Goal: Task Accomplishment & Management: Complete application form

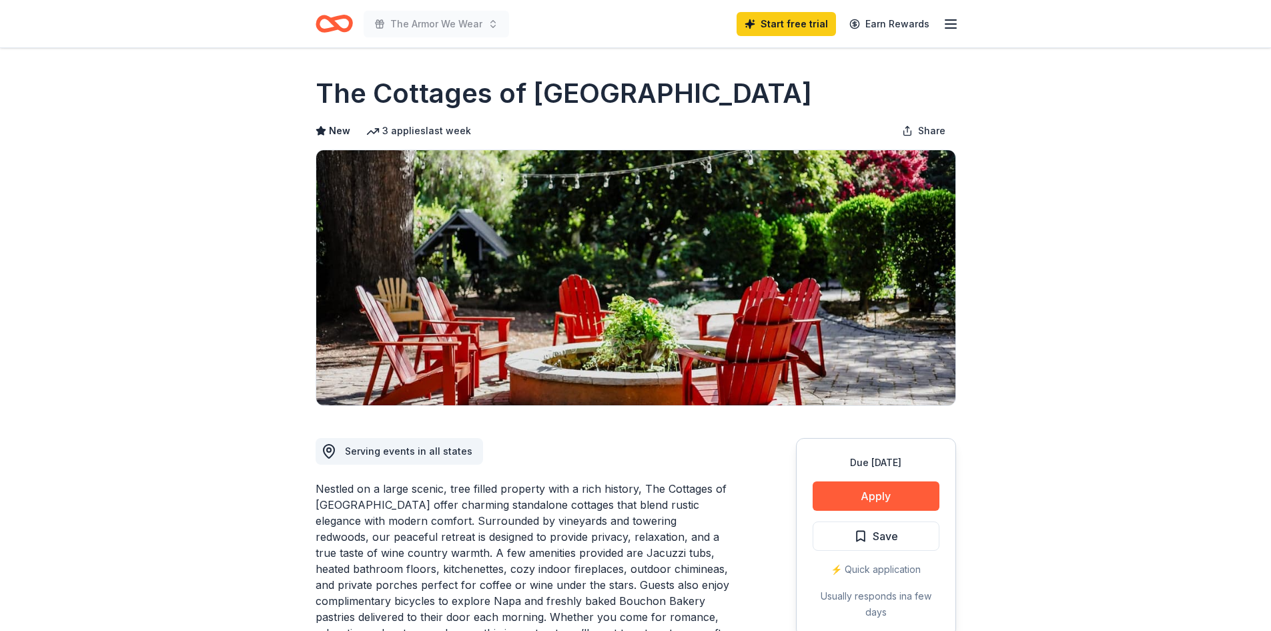
click at [951, 17] on icon "button" at bounding box center [951, 24] width 16 height 16
click at [344, 21] on icon "Home" at bounding box center [334, 23] width 37 height 31
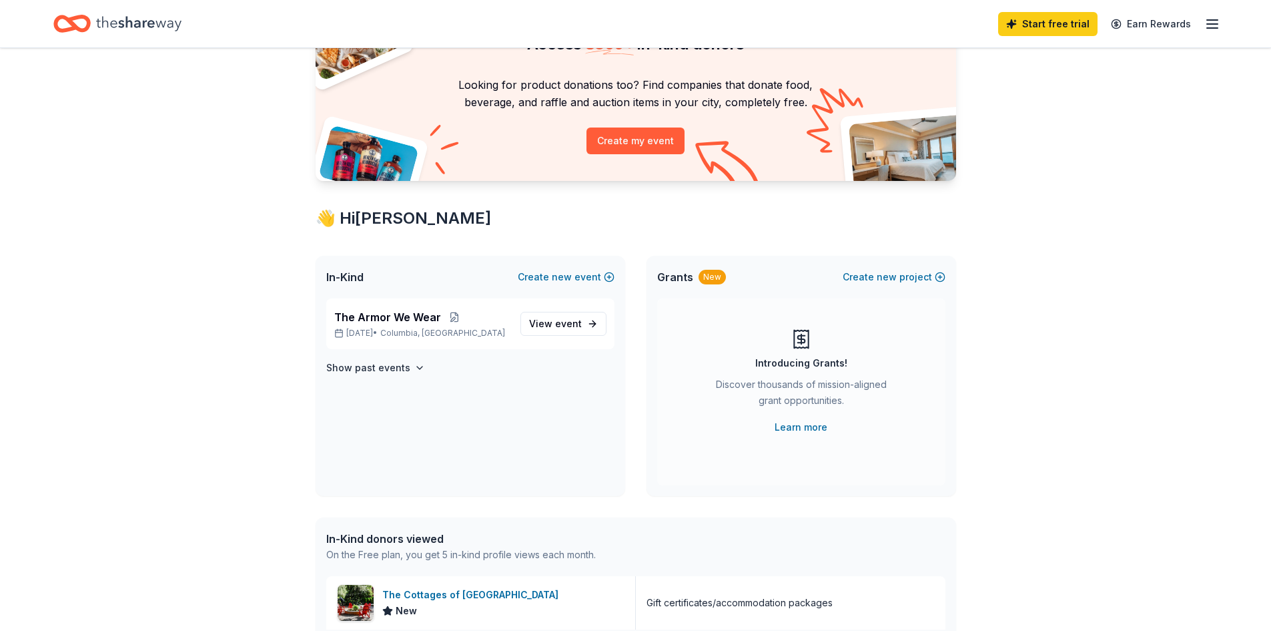
scroll to position [67, 0]
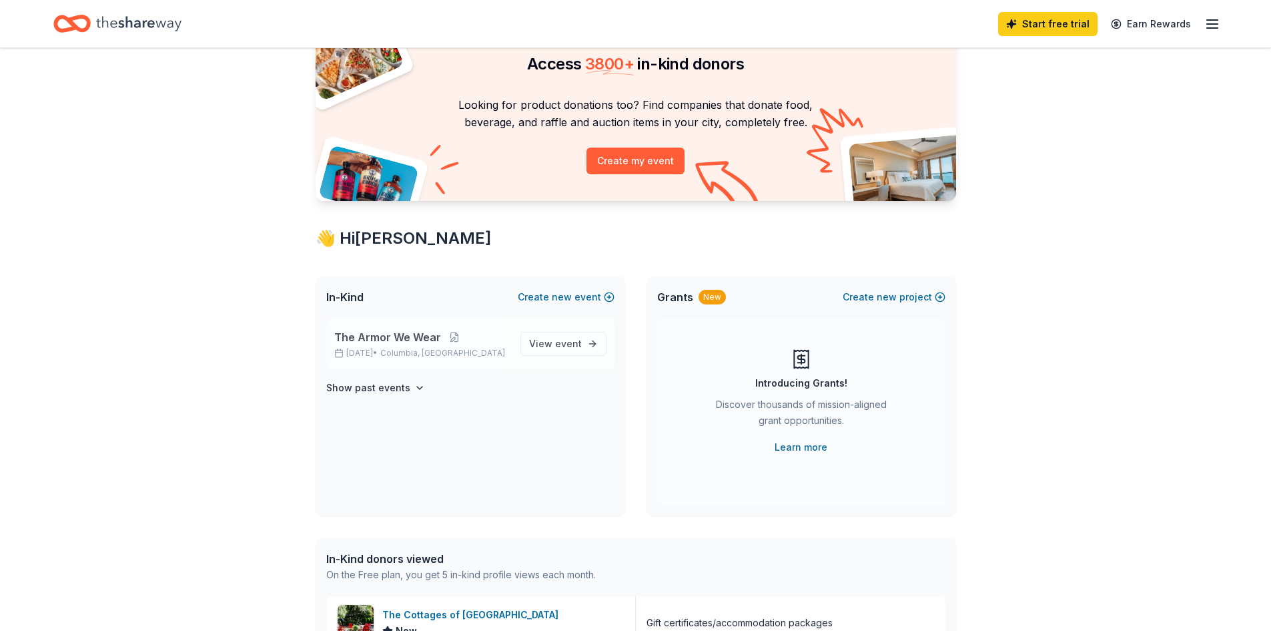
click at [422, 335] on span "The Armor We Wear" at bounding box center [387, 337] width 107 height 16
click at [521, 342] on div "The Armor We Wear Nov 02, 2025 • Columbia, SC View event" at bounding box center [470, 343] width 288 height 51
click at [566, 344] on span "event" at bounding box center [568, 343] width 27 height 11
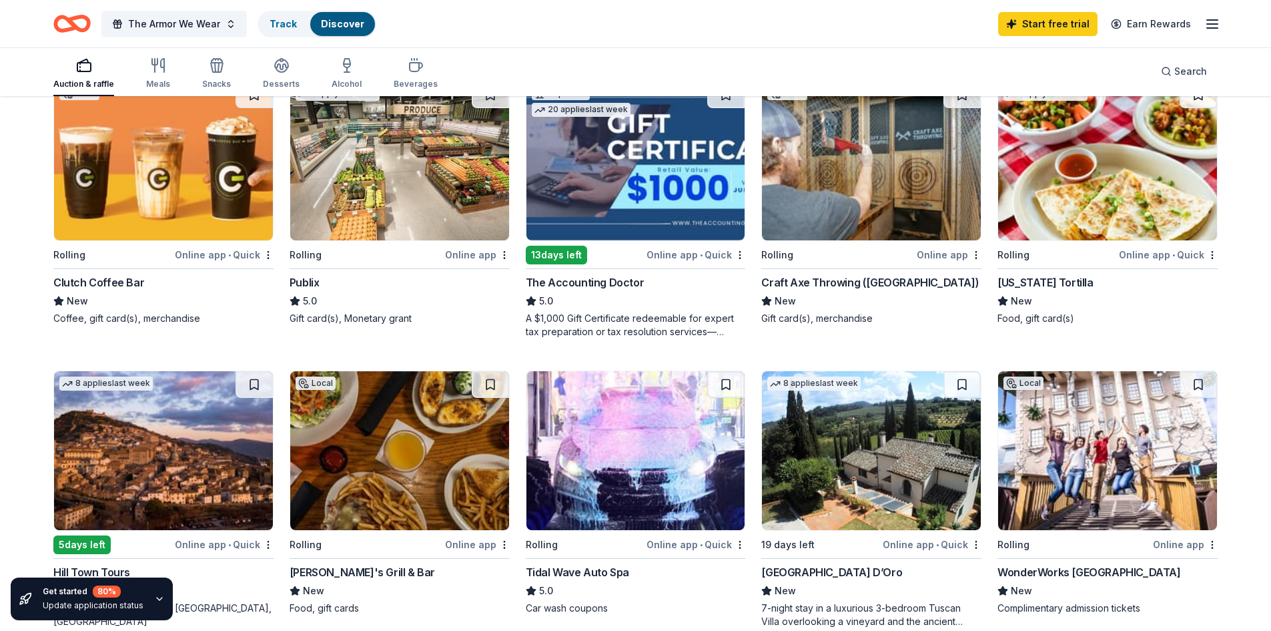
scroll to position [133, 0]
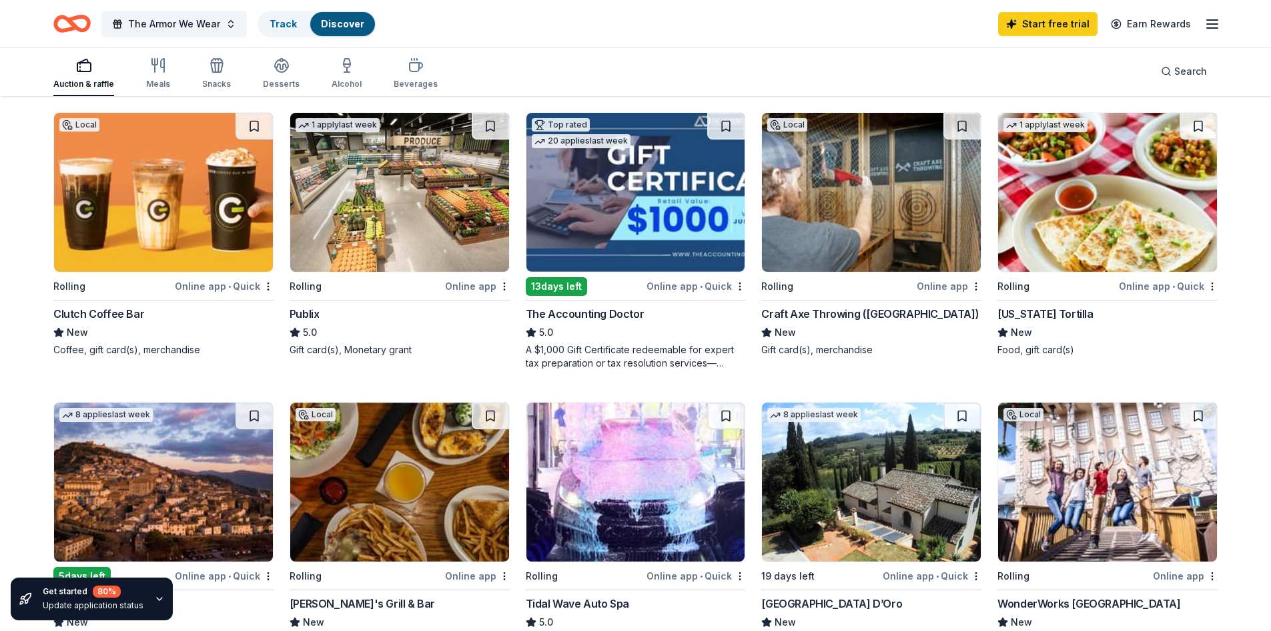
click at [301, 312] on div "Publix" at bounding box center [305, 314] width 30 height 16
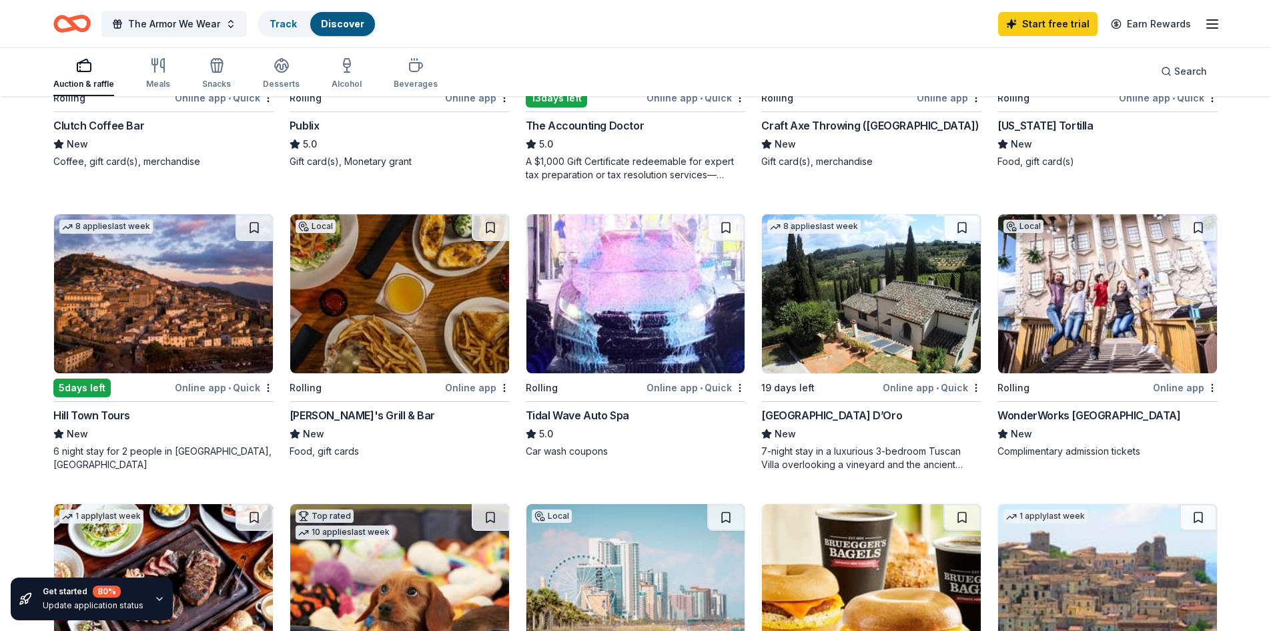
scroll to position [467, 0]
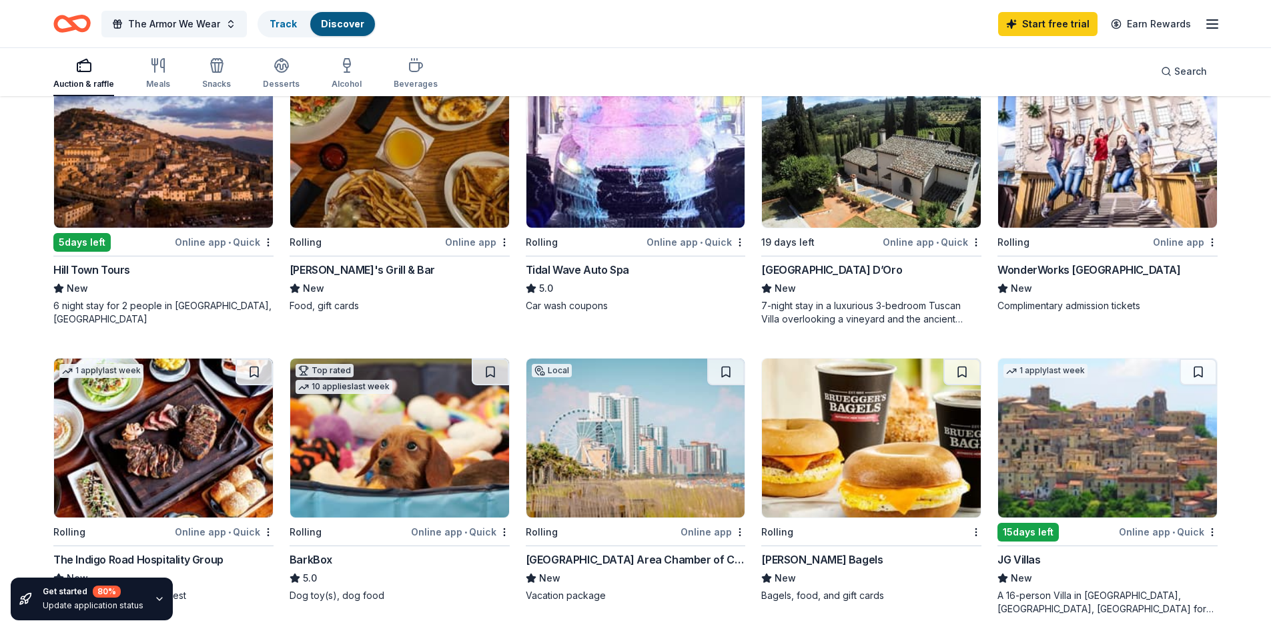
click at [1092, 200] on img at bounding box center [1107, 148] width 219 height 159
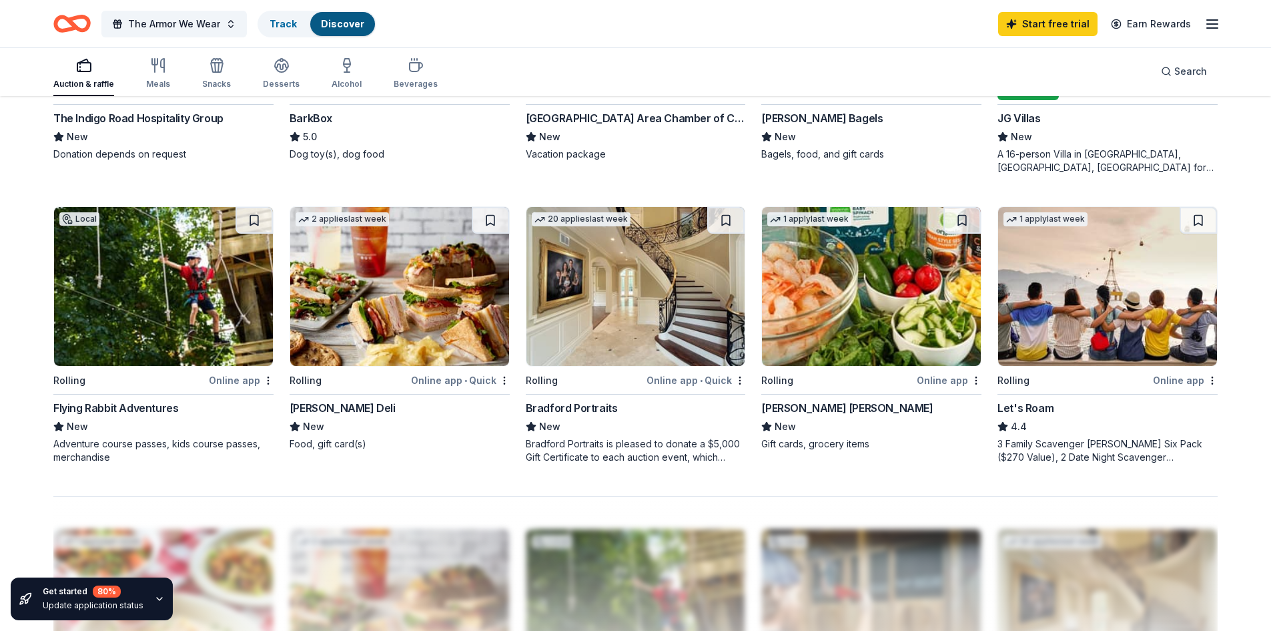
scroll to position [842, 0]
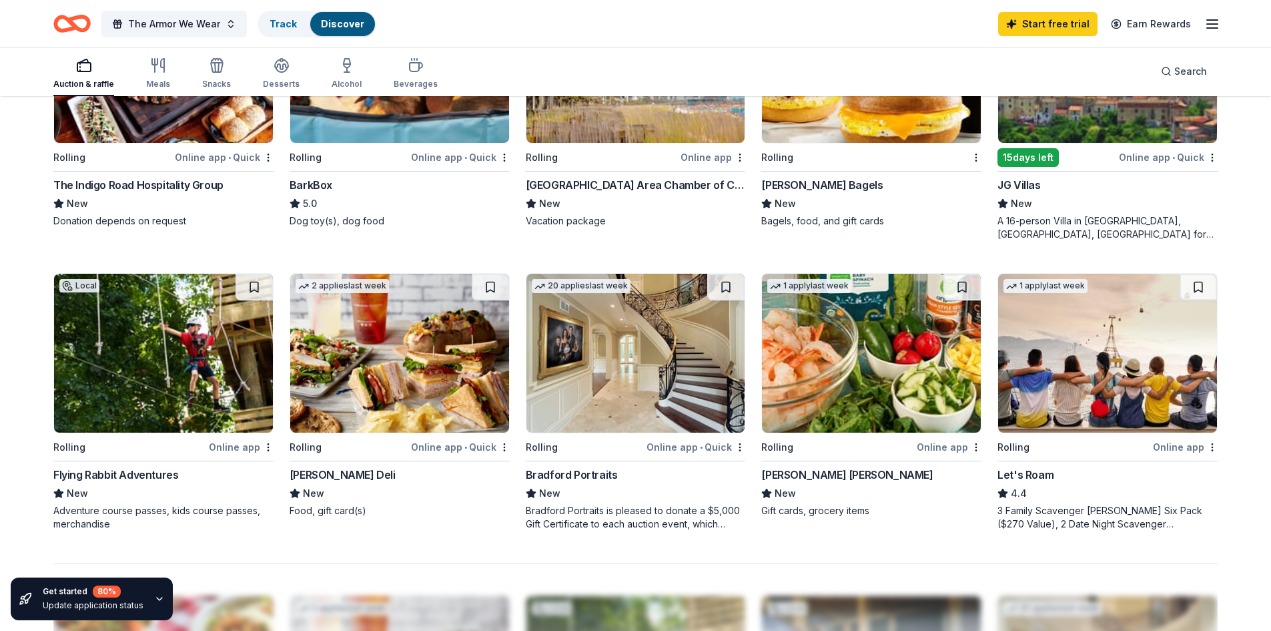
click at [384, 364] on img at bounding box center [399, 353] width 219 height 159
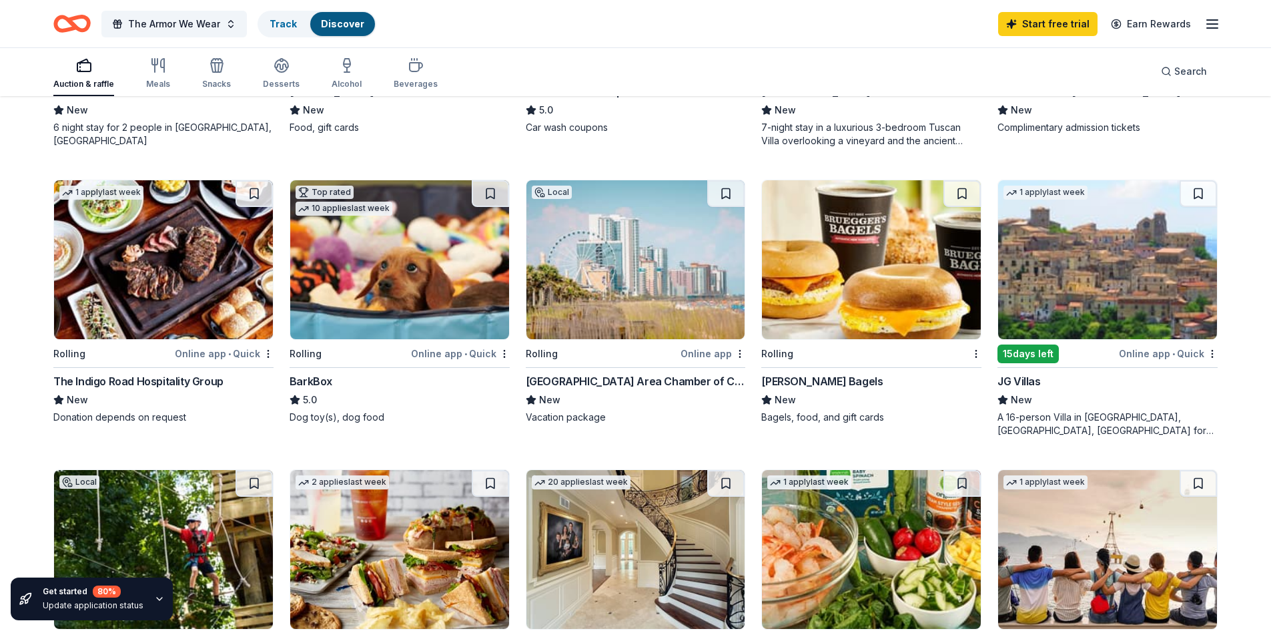
scroll to position [641, 0]
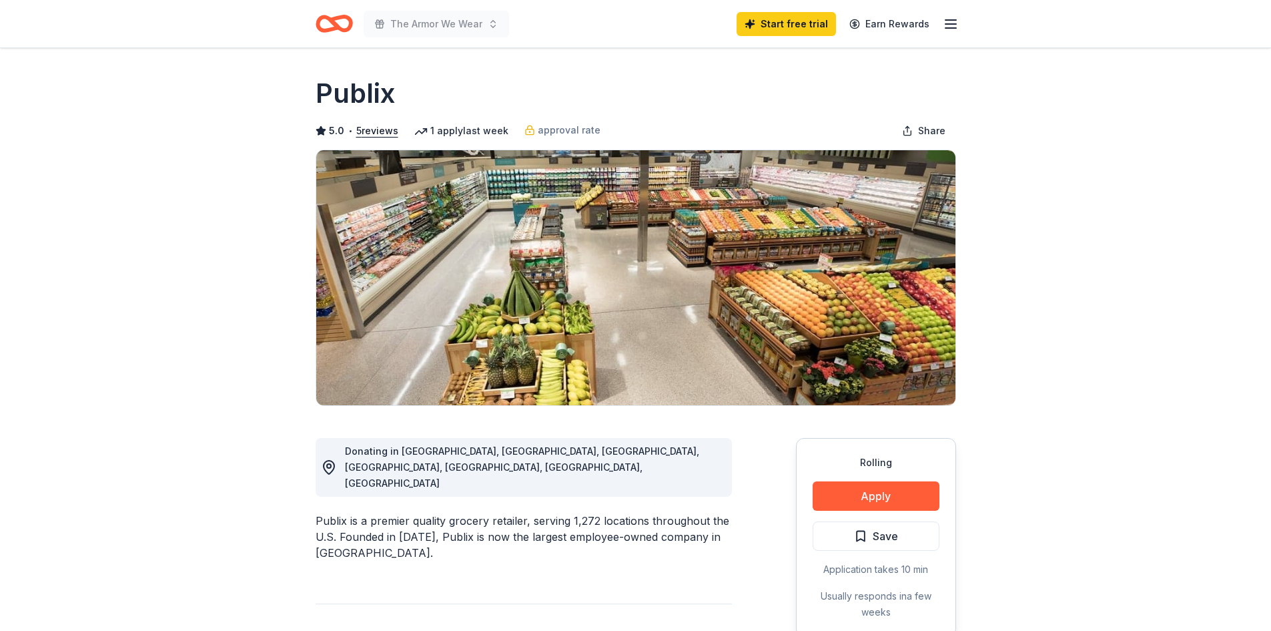
scroll to position [133, 0]
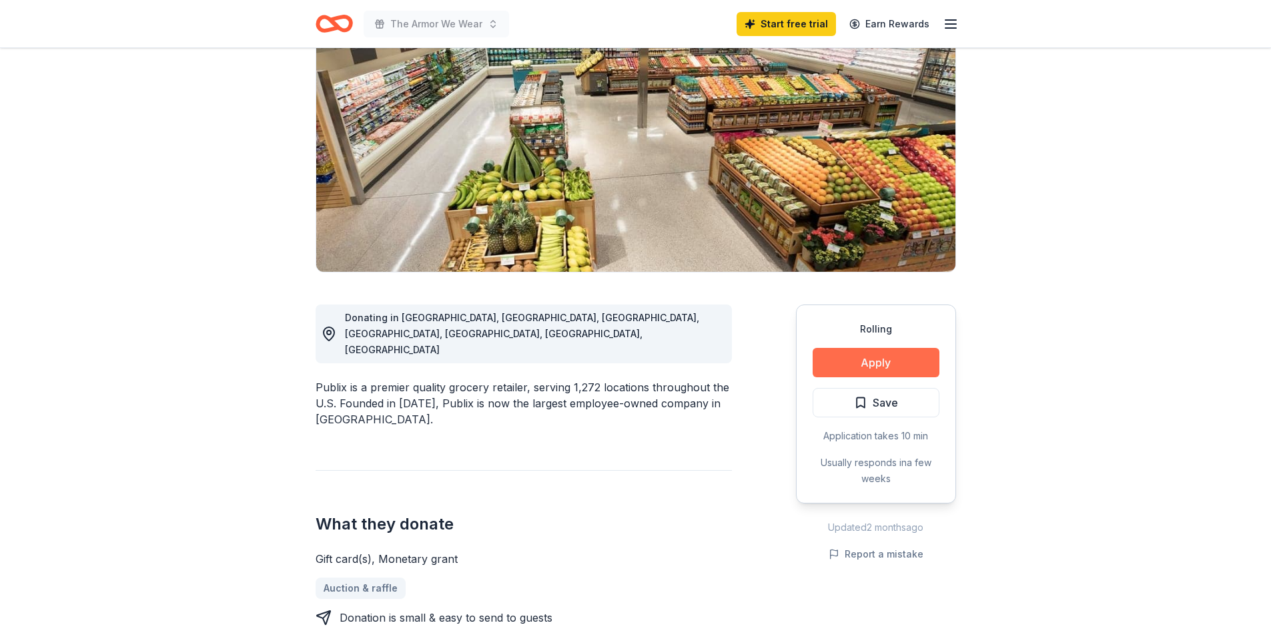
click at [877, 364] on button "Apply" at bounding box center [876, 362] width 127 height 29
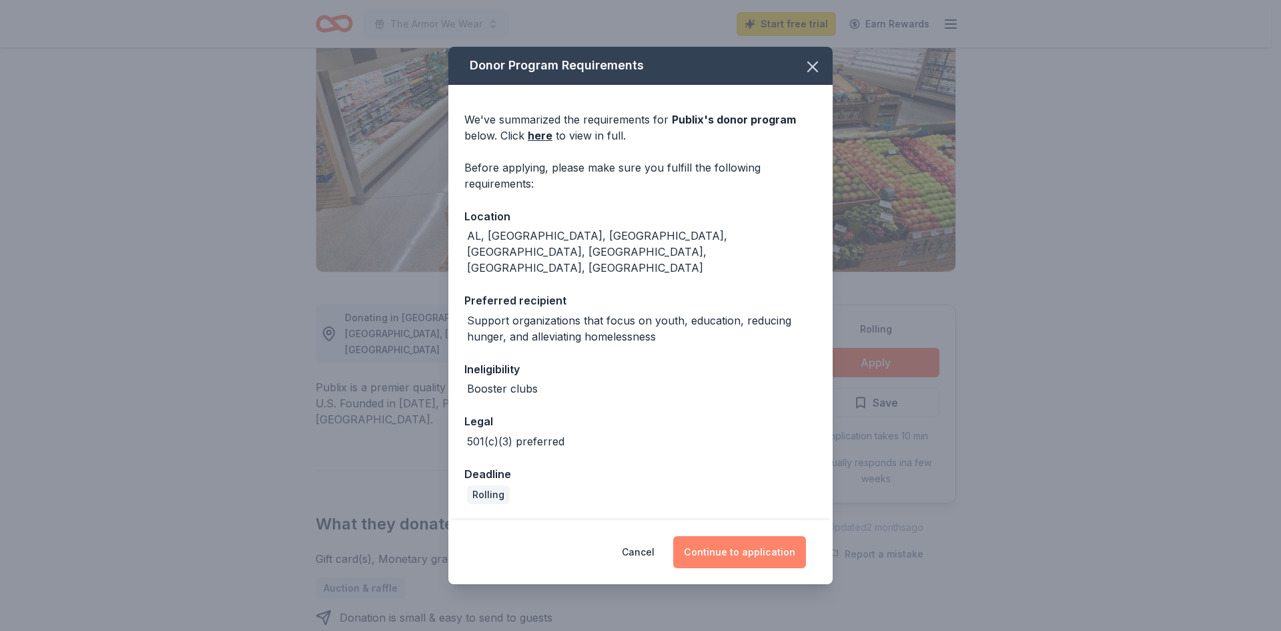
click at [725, 536] on button "Continue to application" at bounding box center [739, 552] width 133 height 32
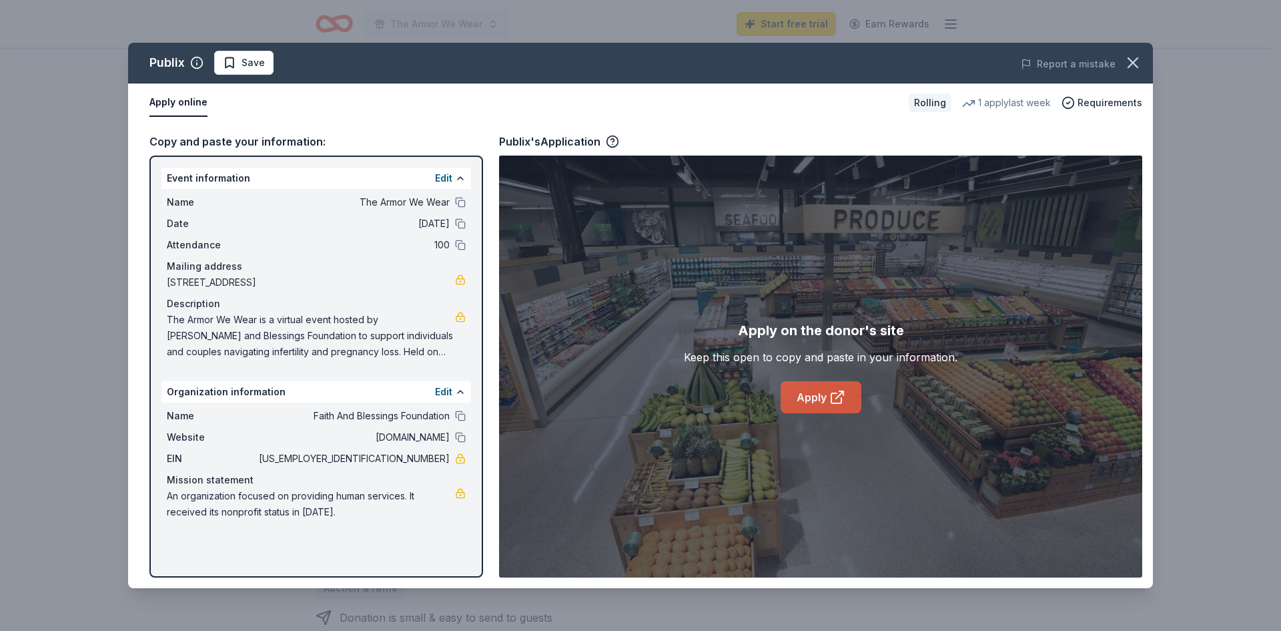
click at [817, 396] on link "Apply" at bounding box center [821, 397] width 81 height 32
click at [460, 462] on link at bounding box center [460, 458] width 11 height 11
drag, startPoint x: 395, startPoint y: 461, endPoint x: 412, endPoint y: 456, distance: 18.2
click at [416, 456] on span "[US_EMPLOYER_IDENTIFICATION_NUMBER]" at bounding box center [353, 458] width 194 height 16
drag, startPoint x: 396, startPoint y: 456, endPoint x: 442, endPoint y: 458, distance: 46.8
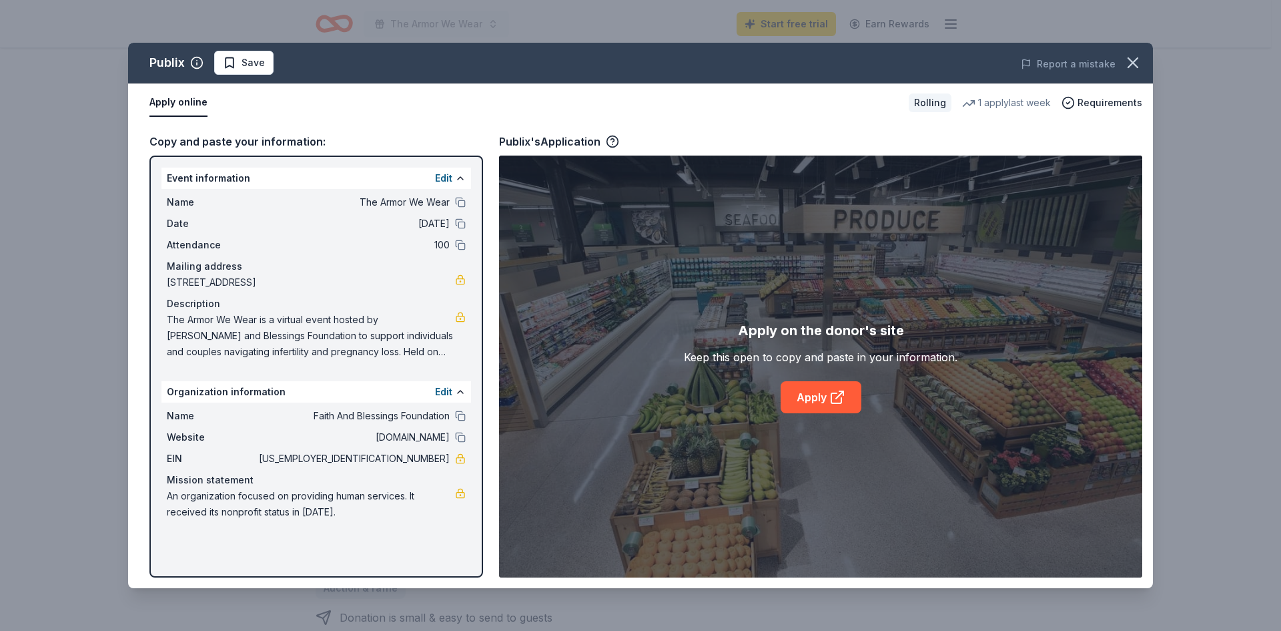
click at [442, 458] on span "[US_EMPLOYER_IDENTIFICATION_NUMBER]" at bounding box center [353, 458] width 194 height 16
drag, startPoint x: 434, startPoint y: 460, endPoint x: 401, endPoint y: 459, distance: 33.4
click at [401, 459] on span "[US_EMPLOYER_IDENTIFICATION_NUMBER]" at bounding box center [353, 458] width 194 height 16
drag, startPoint x: 409, startPoint y: 330, endPoint x: 401, endPoint y: 332, distance: 8.1
click at [408, 331] on span "The Armor We Wear is a virtual event hosted by [PERSON_NAME] and Blessings Foun…" at bounding box center [311, 336] width 288 height 48
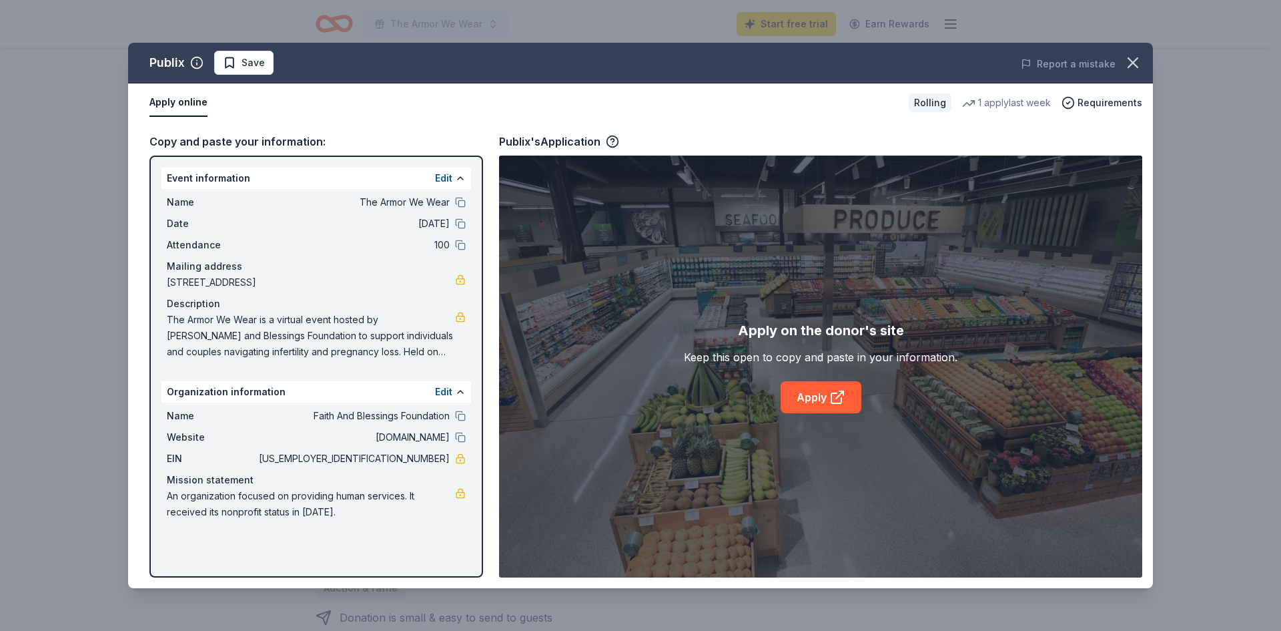
drag, startPoint x: 298, startPoint y: 332, endPoint x: 345, endPoint y: 363, distance: 55.9
click at [345, 363] on div "Name The Armor We Wear Date 11/02/25 Attendance 100 Mailing address 880 Gardend…" at bounding box center [316, 277] width 310 height 176
click at [304, 364] on div "Name The Armor We Wear Date 11/02/25 Attendance 100 Mailing address 880 Gardend…" at bounding box center [316, 277] width 310 height 176
click at [342, 506] on span "An organization focused on providing human services. It received its nonprofit …" at bounding box center [311, 504] width 288 height 32
drag, startPoint x: 396, startPoint y: 494, endPoint x: 269, endPoint y: 497, distance: 127.5
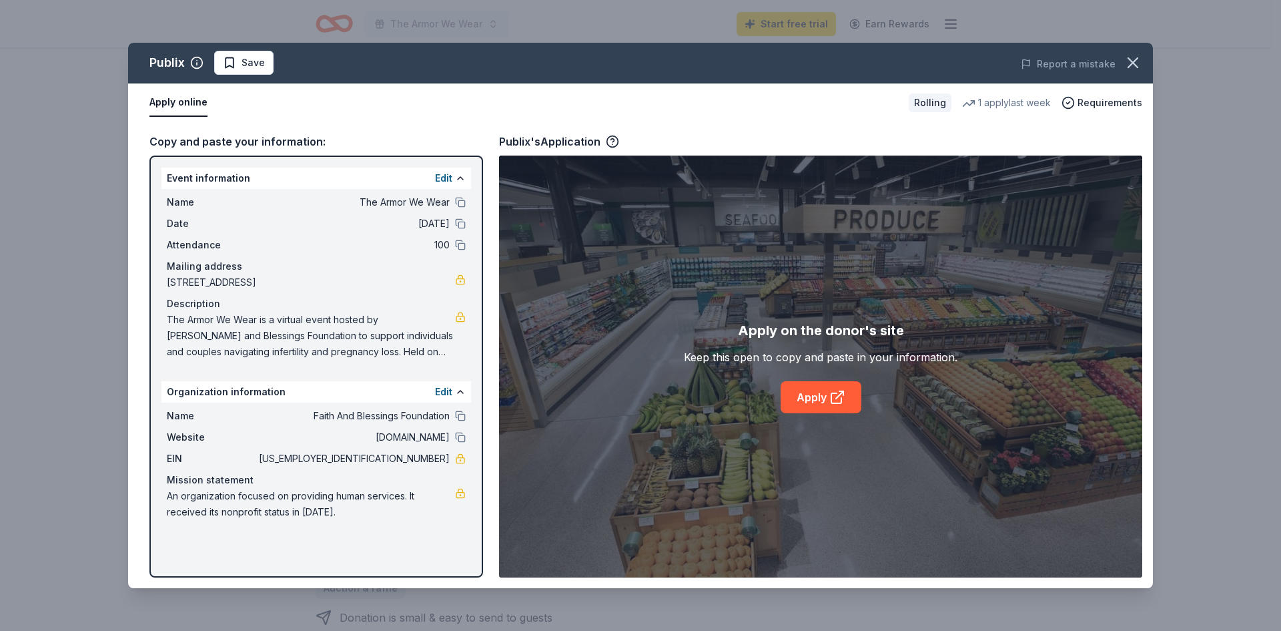
click at [270, 497] on span "An organization focused on providing human services. It received its nonprofit …" at bounding box center [311, 504] width 288 height 32
drag, startPoint x: 232, startPoint y: 498, endPoint x: 303, endPoint y: 518, distance: 74.2
click at [303, 518] on span "An organization focused on providing human services. It received its nonprofit …" at bounding box center [311, 504] width 288 height 32
click at [1130, 62] on icon "button" at bounding box center [1133, 62] width 19 height 19
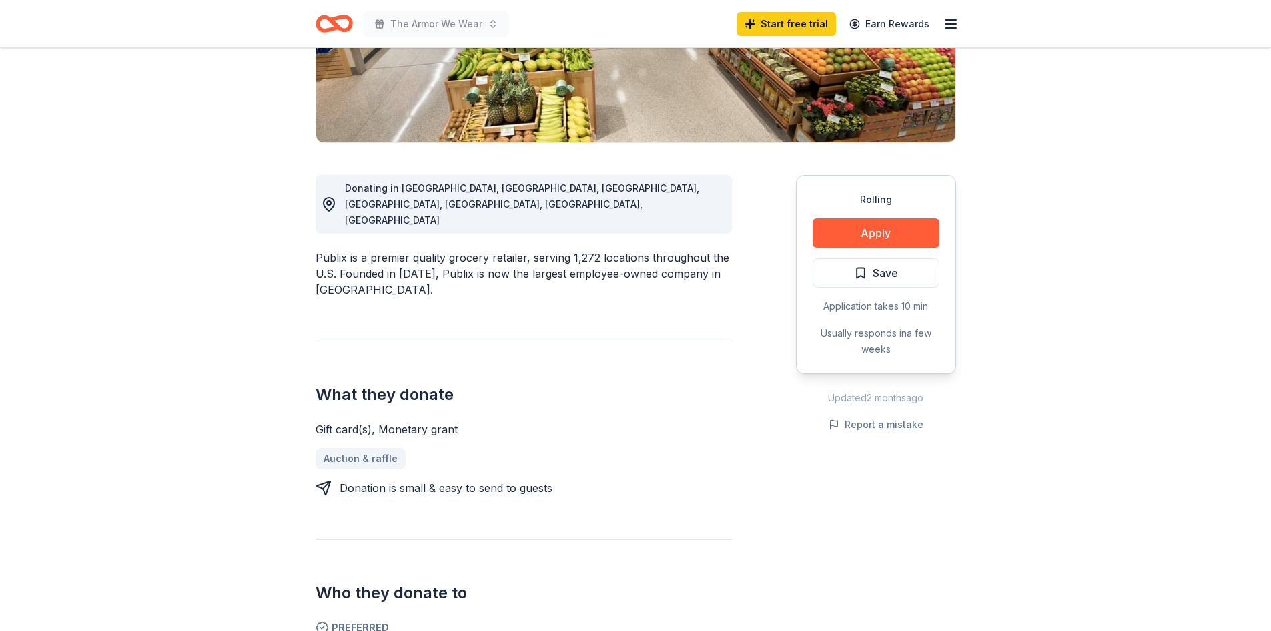
scroll to position [0, 0]
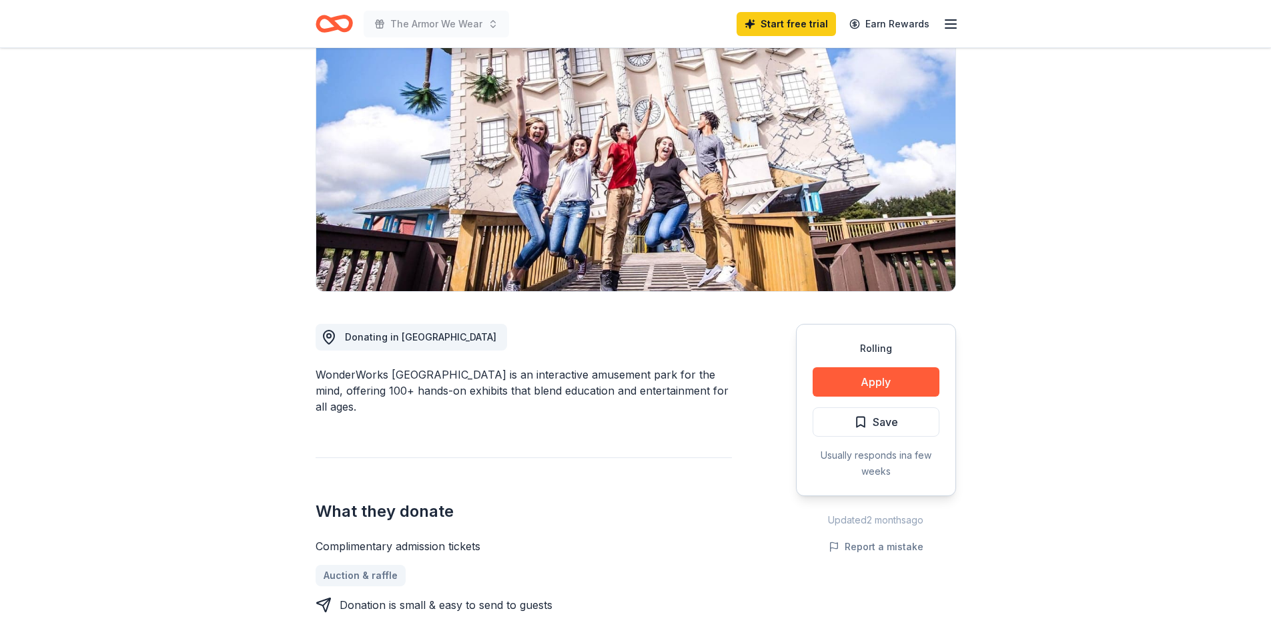
scroll to position [133, 0]
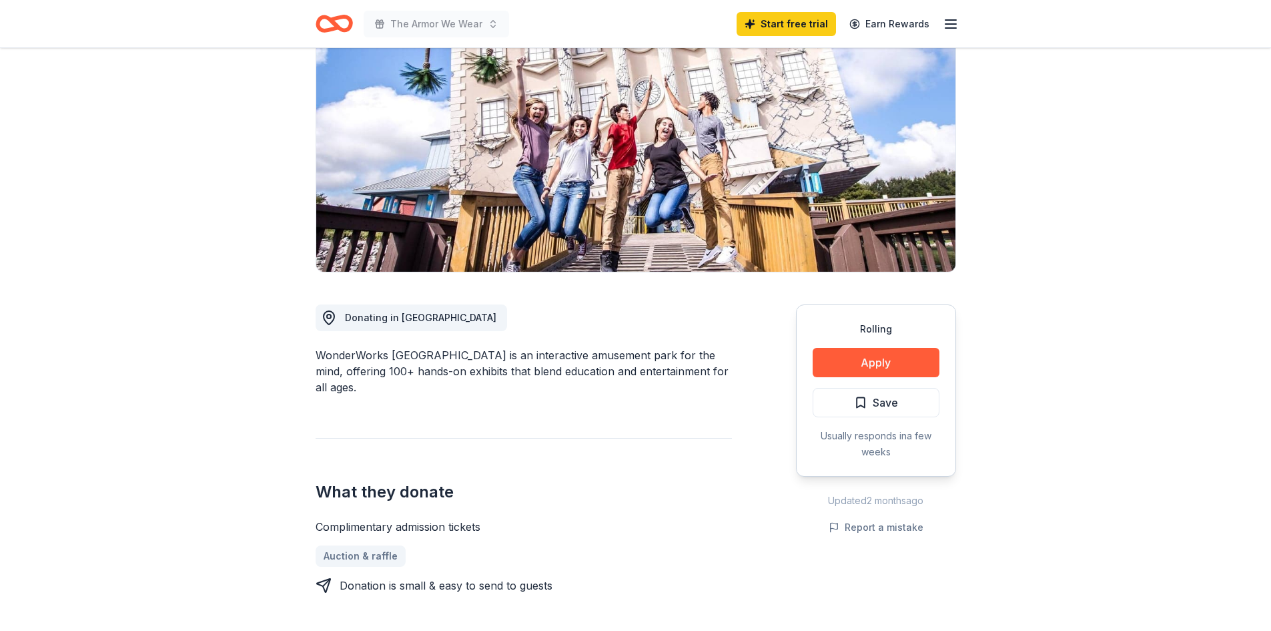
drag, startPoint x: 396, startPoint y: 352, endPoint x: 567, endPoint y: 391, distance: 175.2
click at [596, 391] on div "WonderWorks Myrtle Beach is an interactive amusement park for the mind, offerin…" at bounding box center [524, 371] width 416 height 48
drag, startPoint x: 501, startPoint y: 372, endPoint x: 642, endPoint y: 382, distance: 141.8
click at [637, 378] on div "WonderWorks Myrtle Beach is an interactive amusement park for the mind, offerin…" at bounding box center [524, 371] width 416 height 48
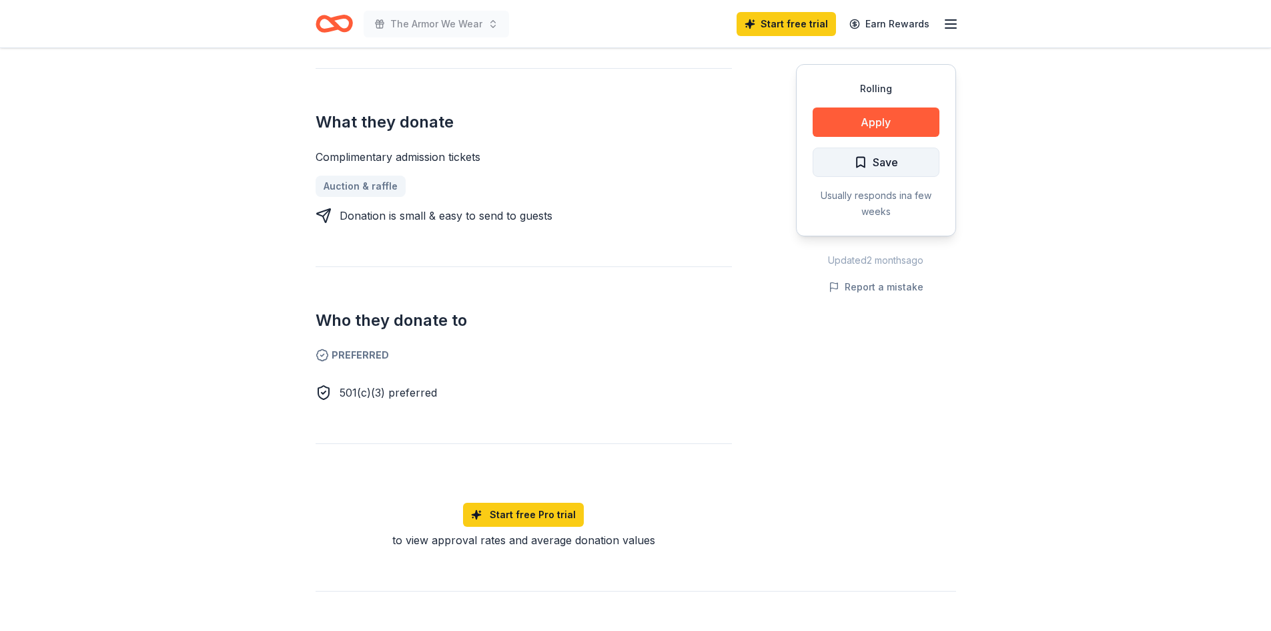
scroll to position [534, 0]
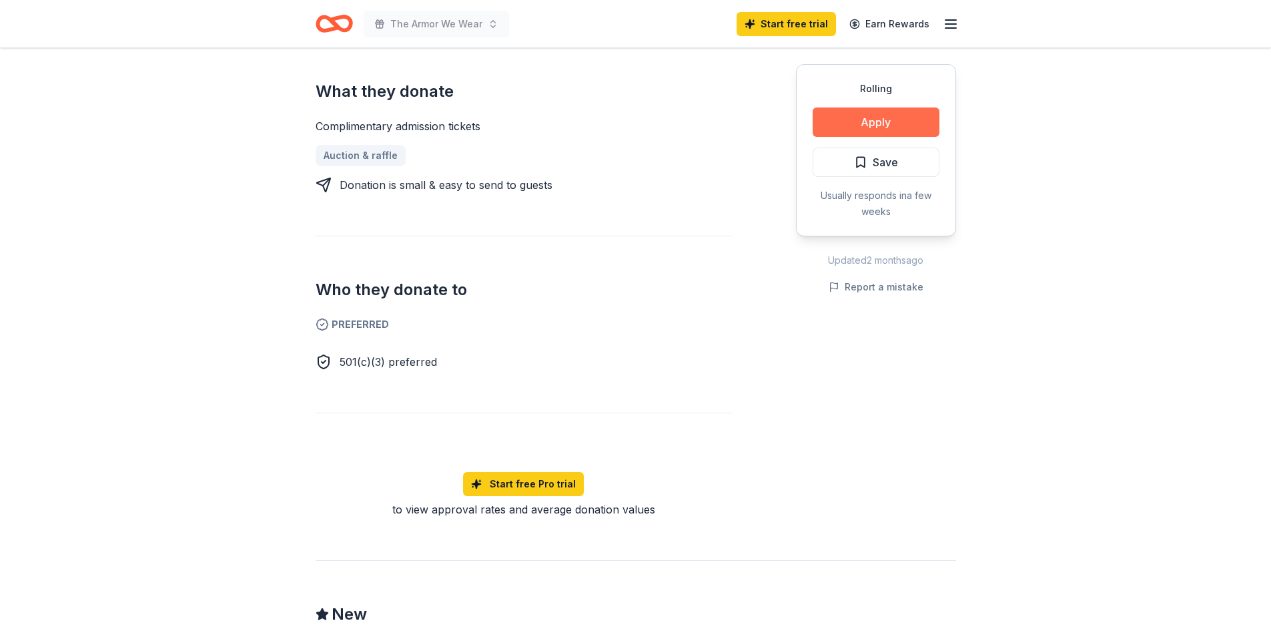
click at [902, 124] on button "Apply" at bounding box center [876, 121] width 127 height 29
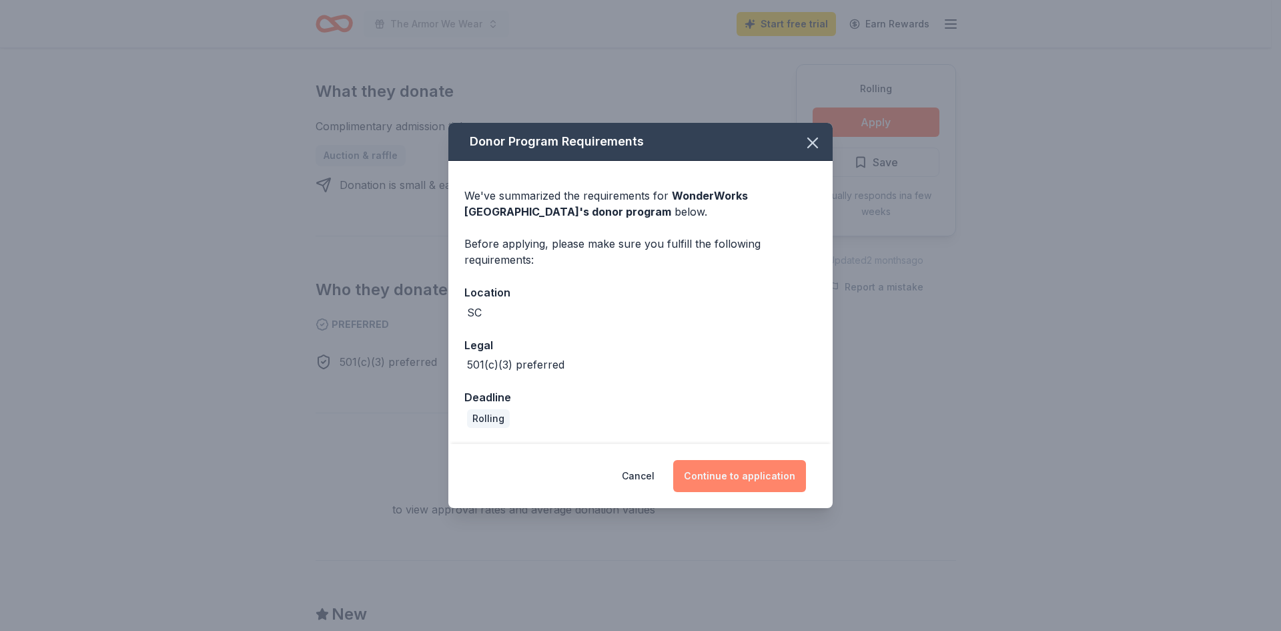
click at [725, 476] on button "Continue to application" at bounding box center [739, 476] width 133 height 32
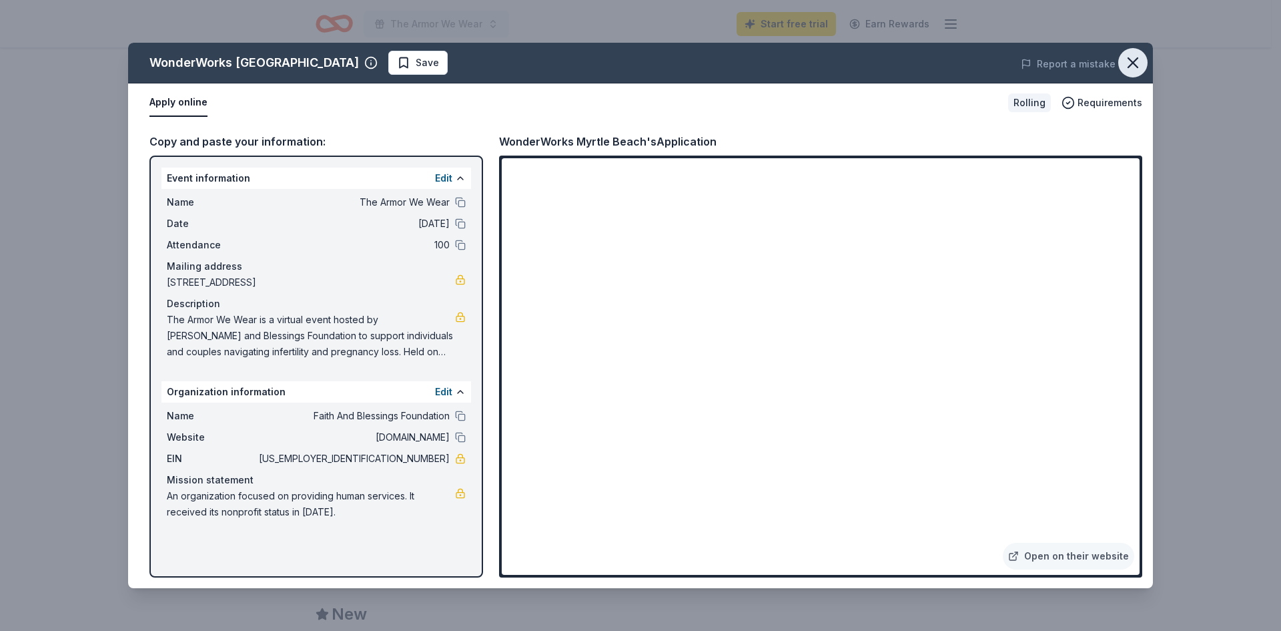
click at [1136, 57] on icon "button" at bounding box center [1133, 62] width 19 height 19
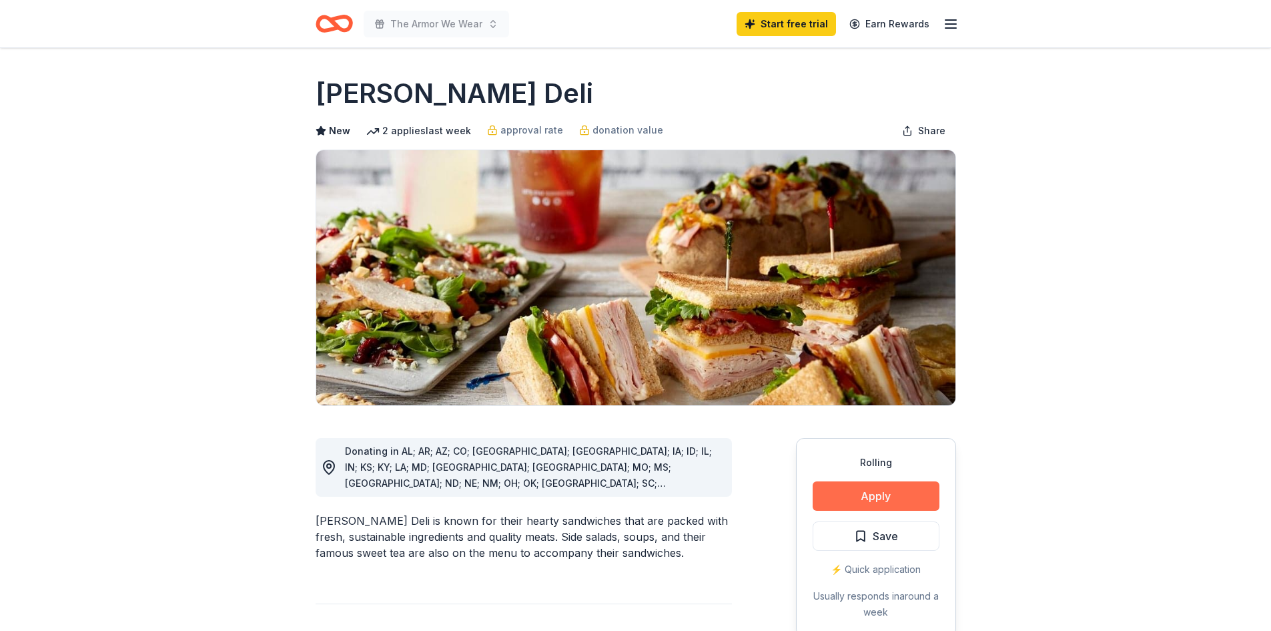
click at [880, 501] on button "Apply" at bounding box center [876, 495] width 127 height 29
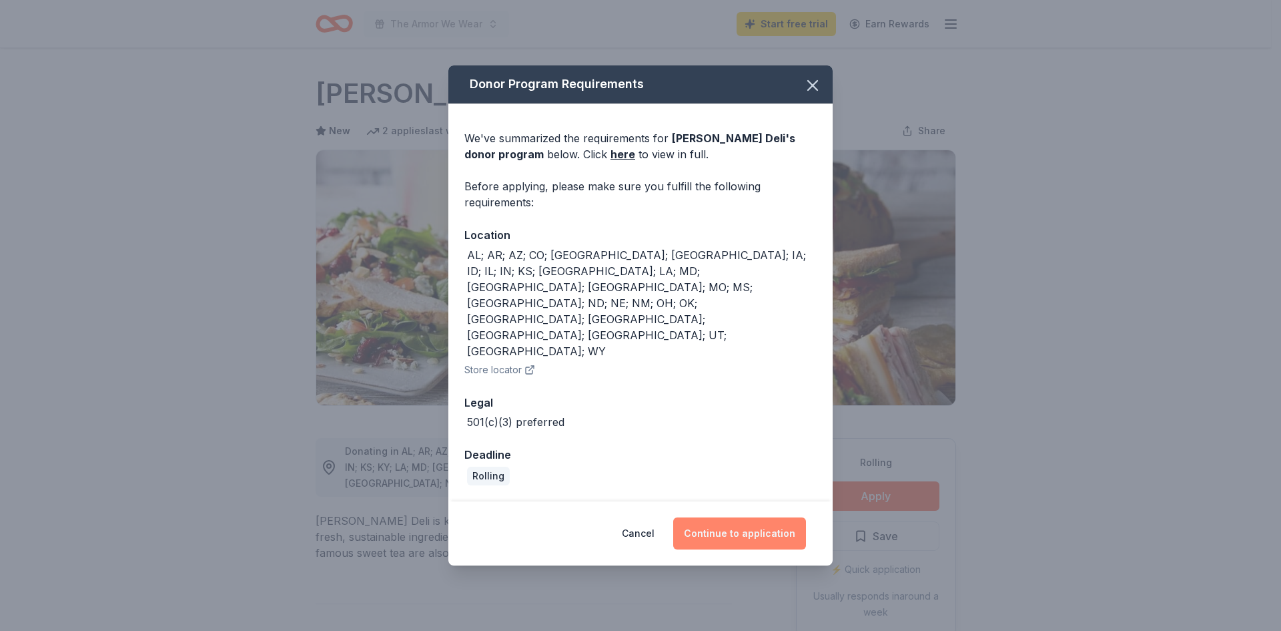
click at [755, 517] on button "Continue to application" at bounding box center [739, 533] width 133 height 32
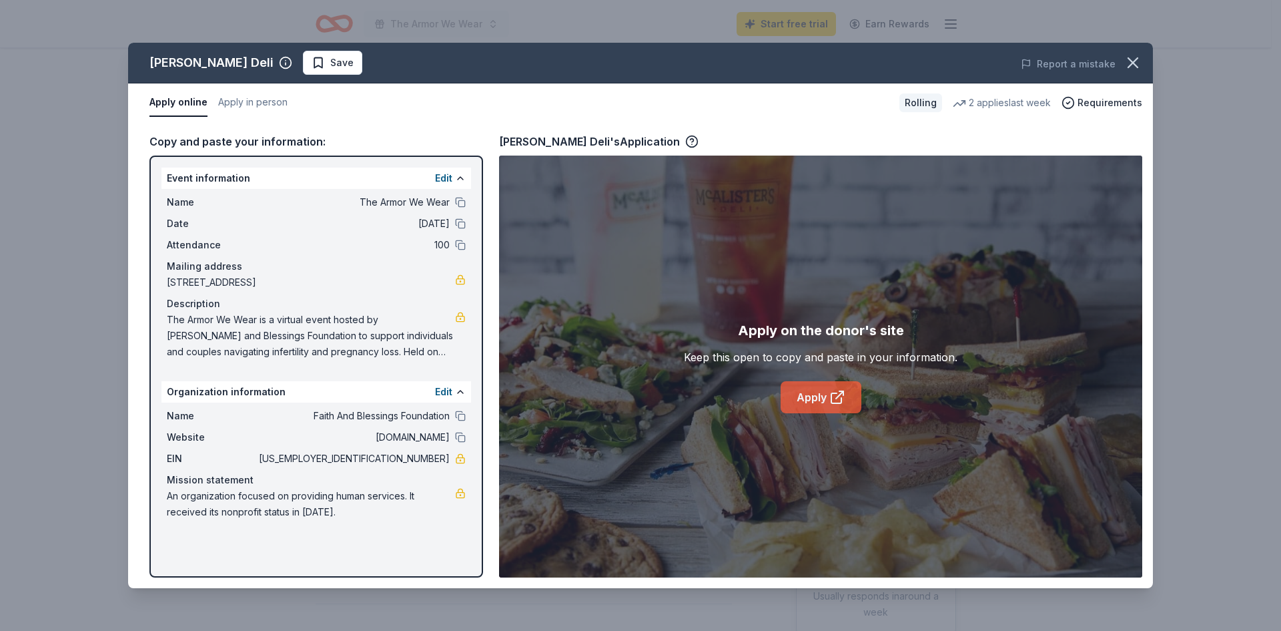
click at [820, 400] on link "Apply" at bounding box center [821, 397] width 81 height 32
click at [1139, 59] on icon "button" at bounding box center [1133, 62] width 19 height 19
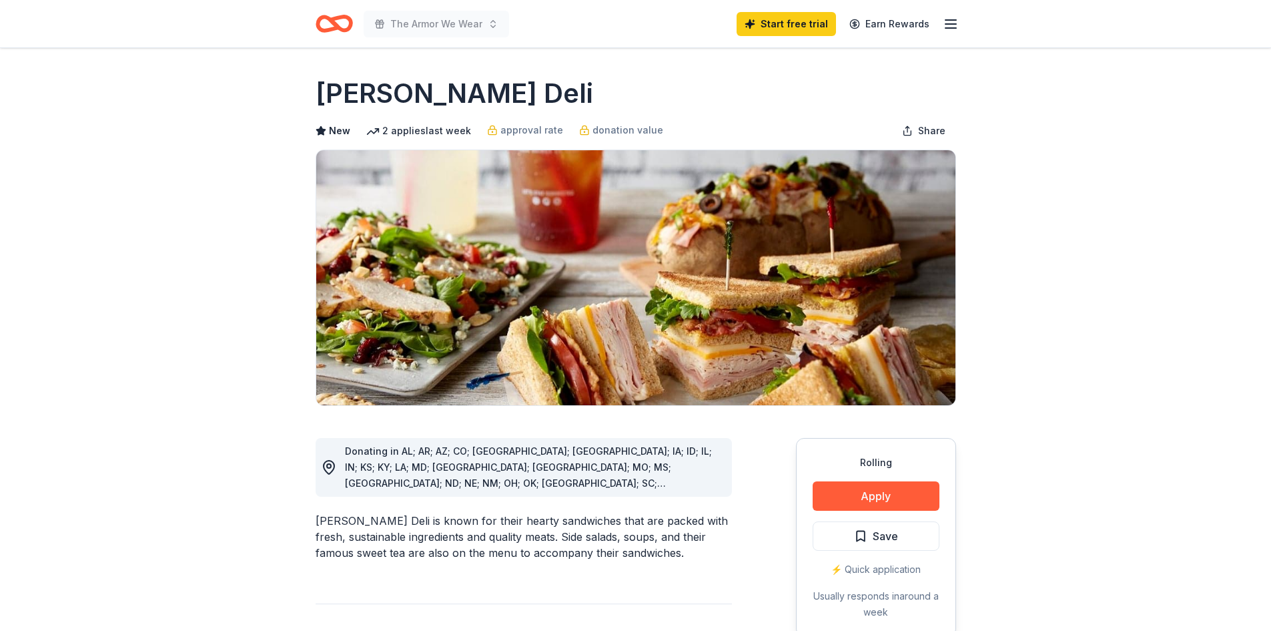
click at [336, 25] on icon "Home" at bounding box center [340, 23] width 21 height 13
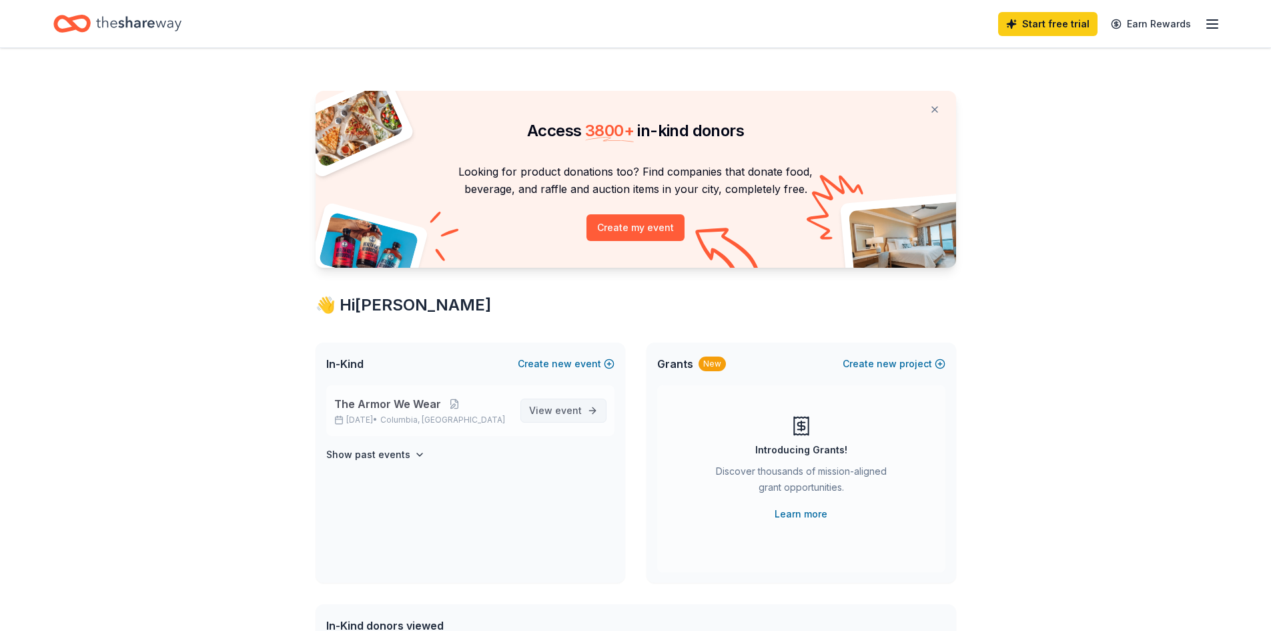
click at [584, 408] on link "View event" at bounding box center [564, 410] width 86 height 24
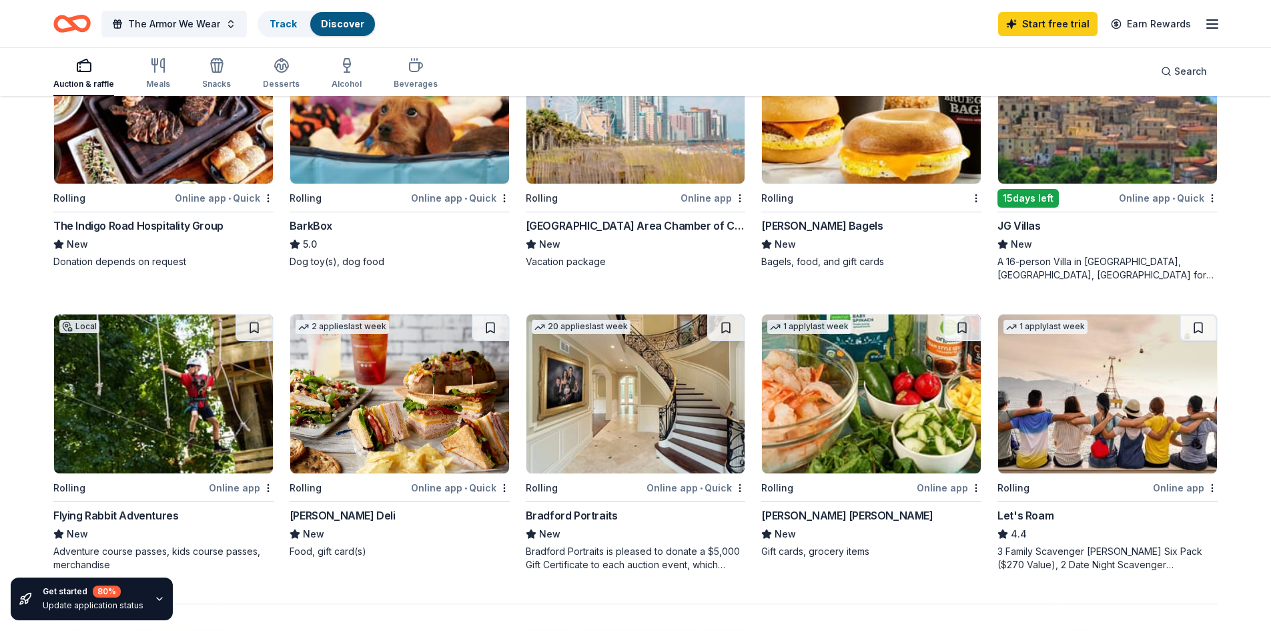
scroll to position [868, 0]
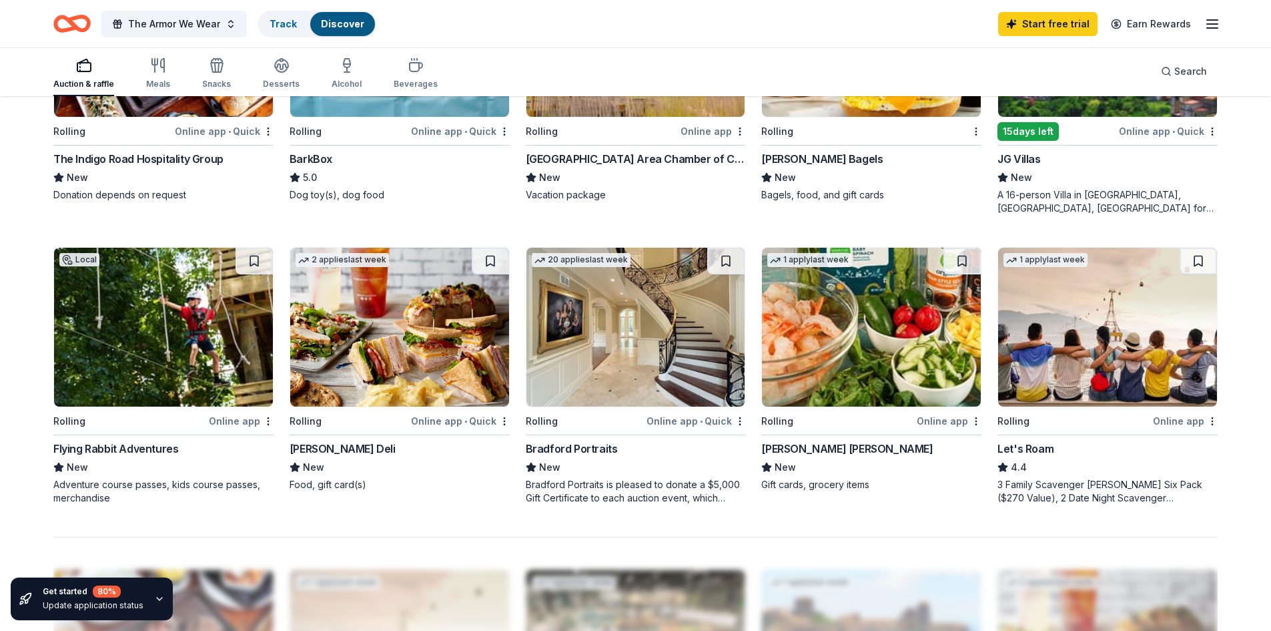
click at [93, 67] on div "button" at bounding box center [83, 65] width 61 height 16
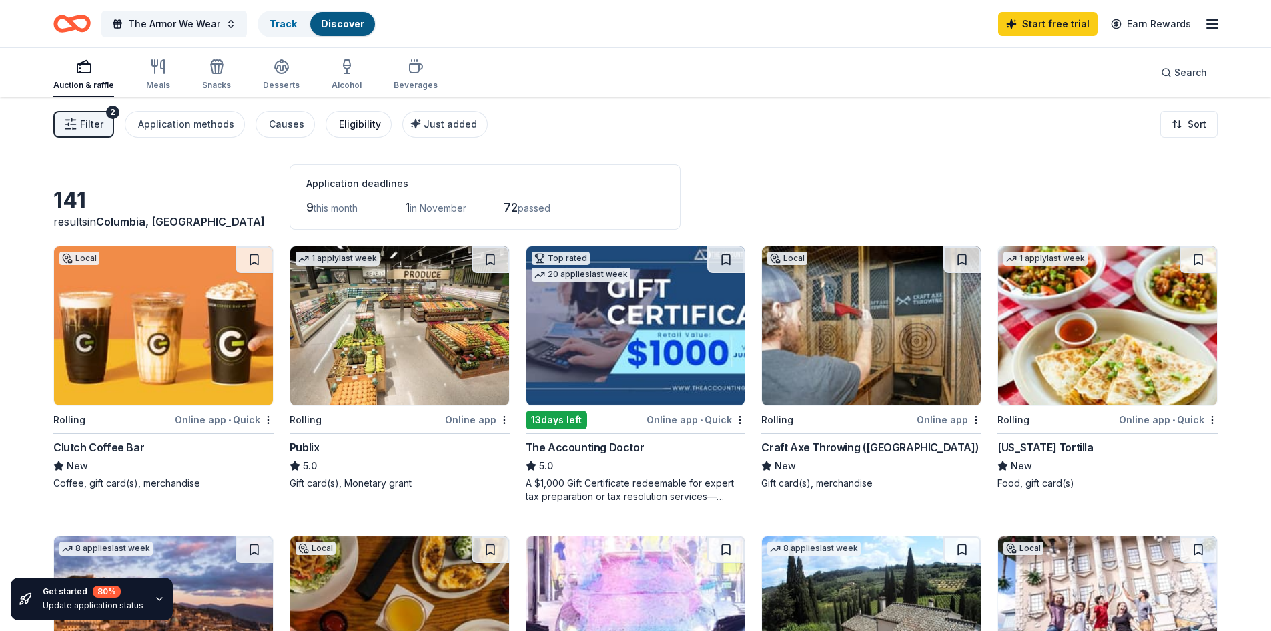
click at [347, 123] on div "Eligibility" at bounding box center [360, 124] width 42 height 16
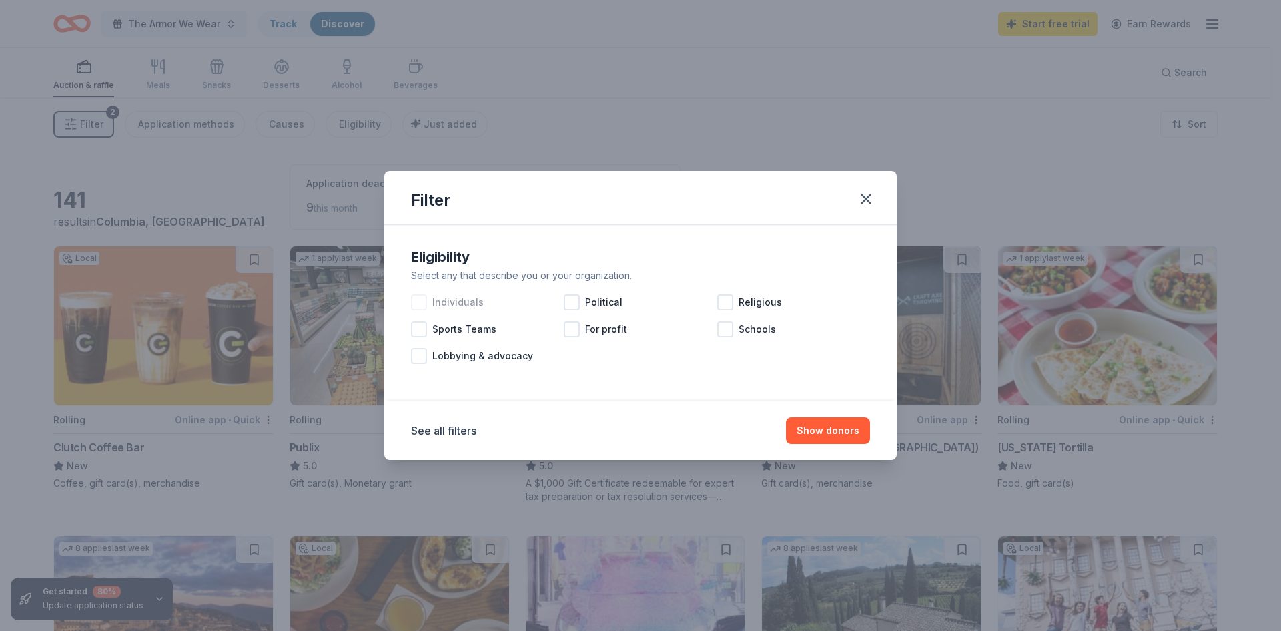
click at [422, 304] on div at bounding box center [419, 302] width 16 height 16
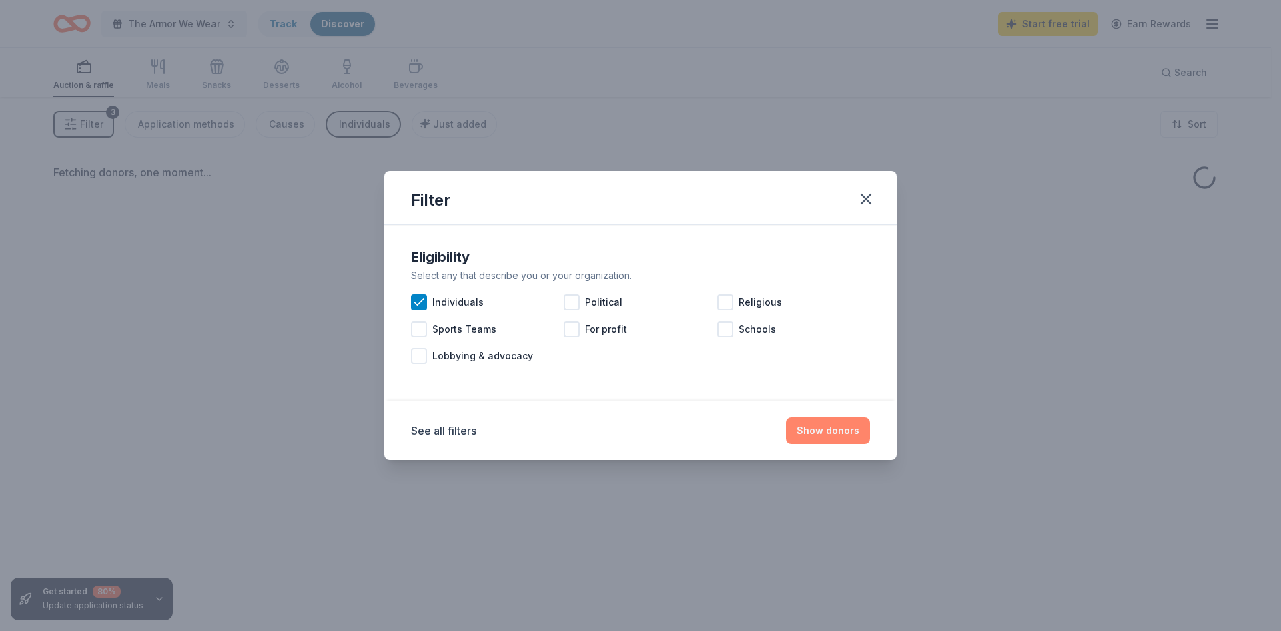
click at [820, 426] on button "Show donors" at bounding box center [828, 430] width 84 height 27
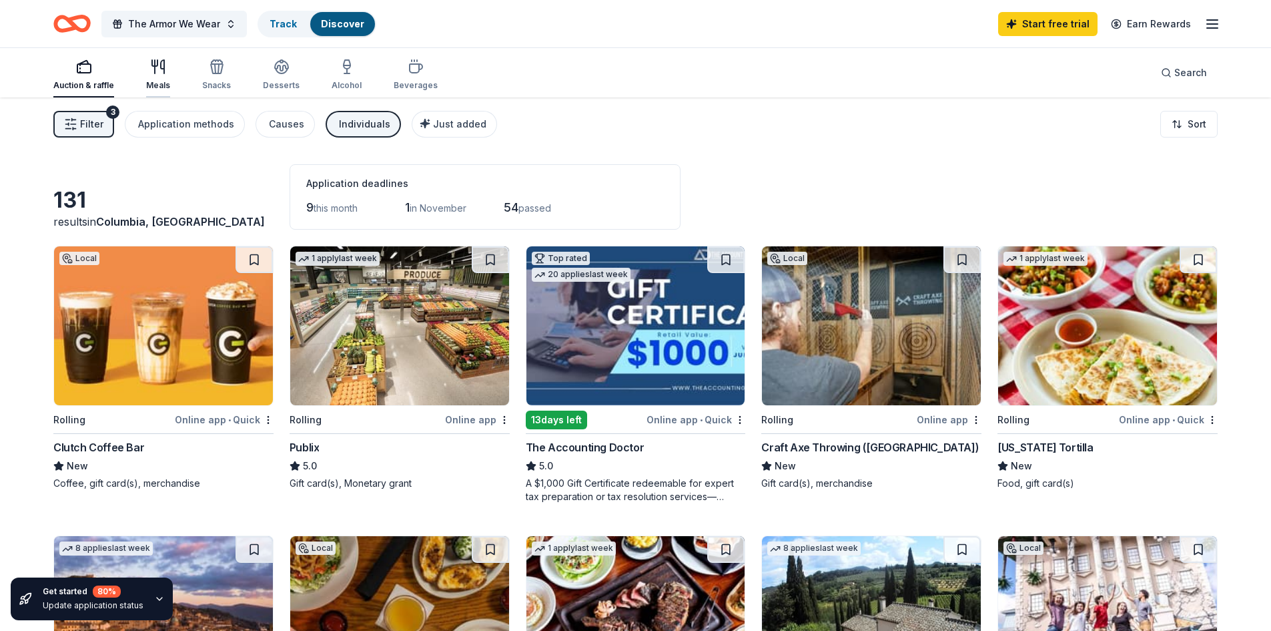
click at [146, 69] on div "button" at bounding box center [158, 67] width 24 height 16
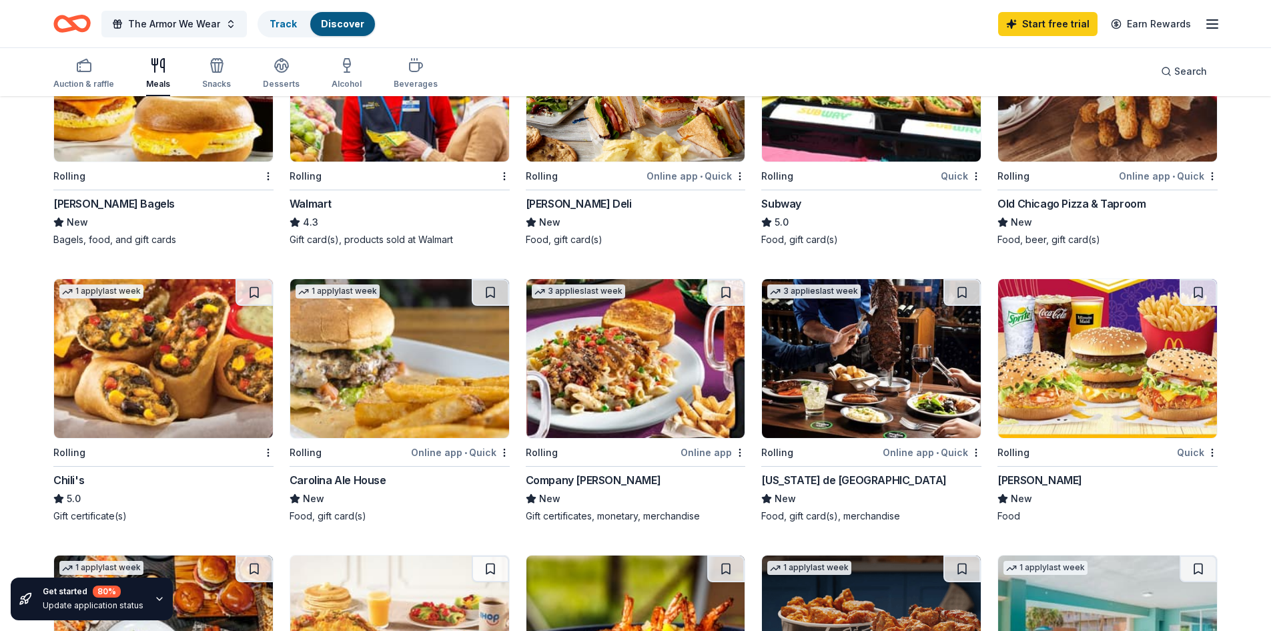
scroll to position [534, 0]
click at [174, 365] on img at bounding box center [163, 357] width 219 height 159
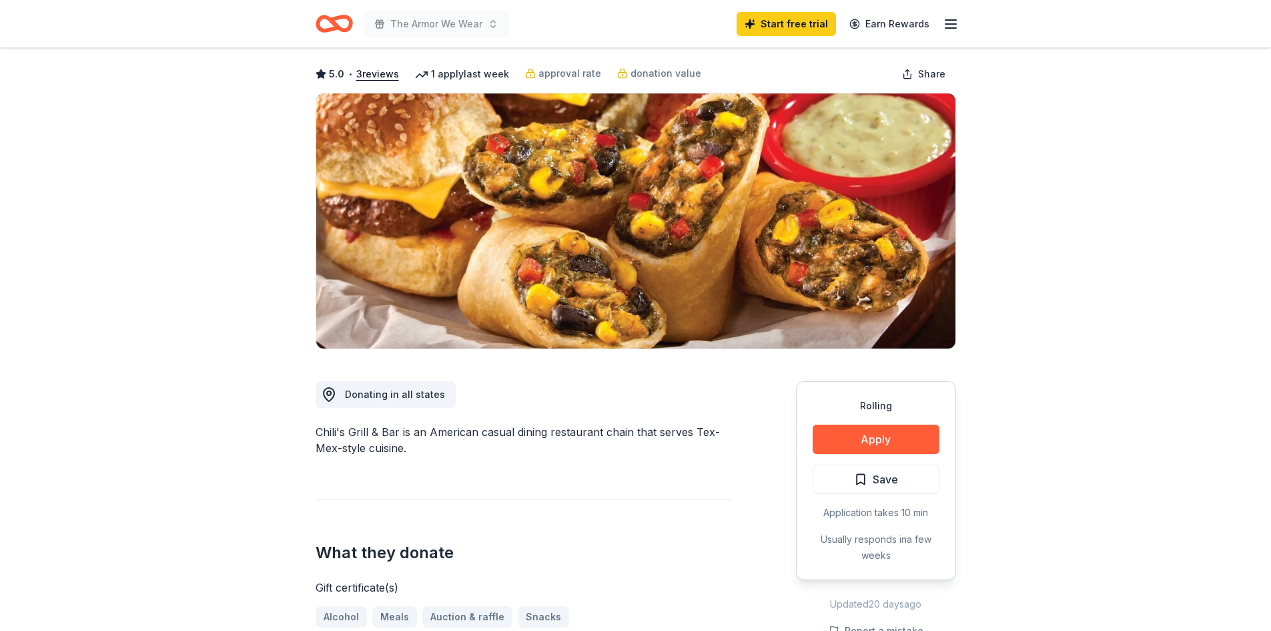
scroll to position [133, 0]
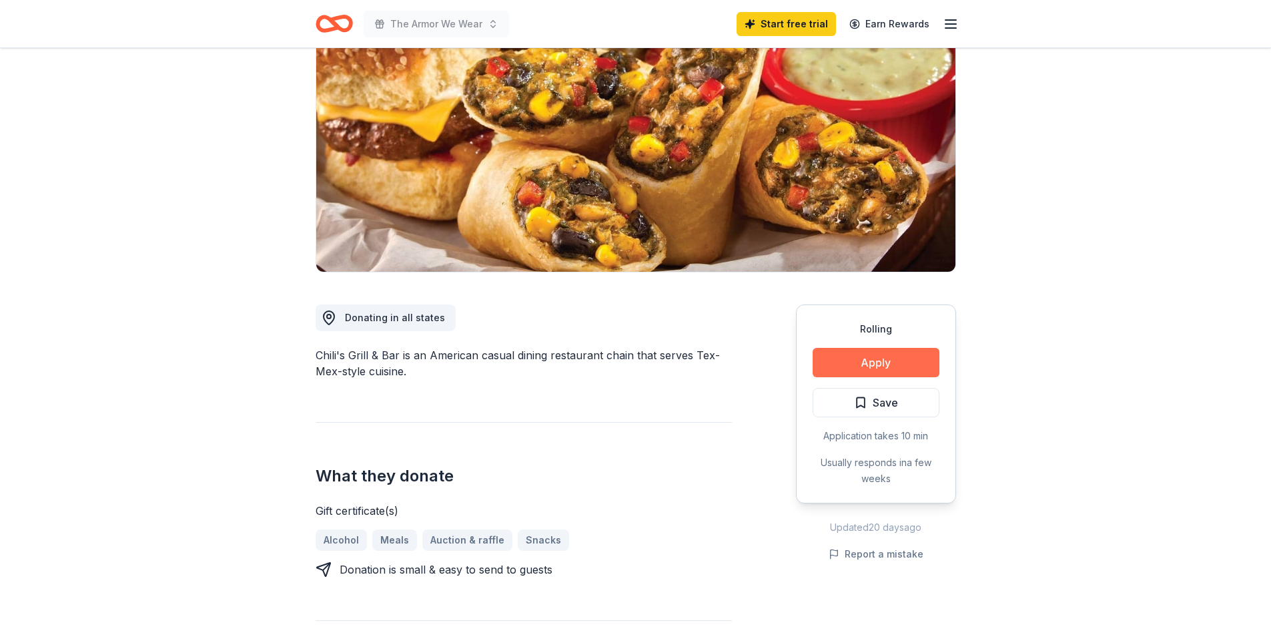
click at [865, 357] on button "Apply" at bounding box center [876, 362] width 127 height 29
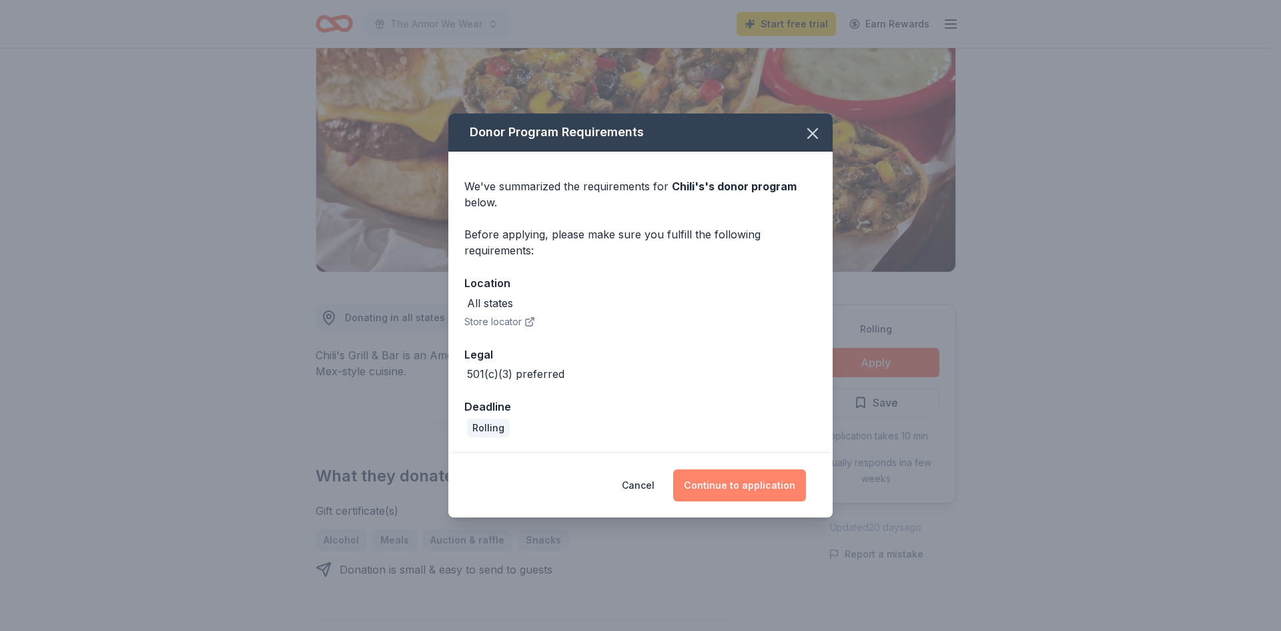
click at [740, 488] on button "Continue to application" at bounding box center [739, 485] width 133 height 32
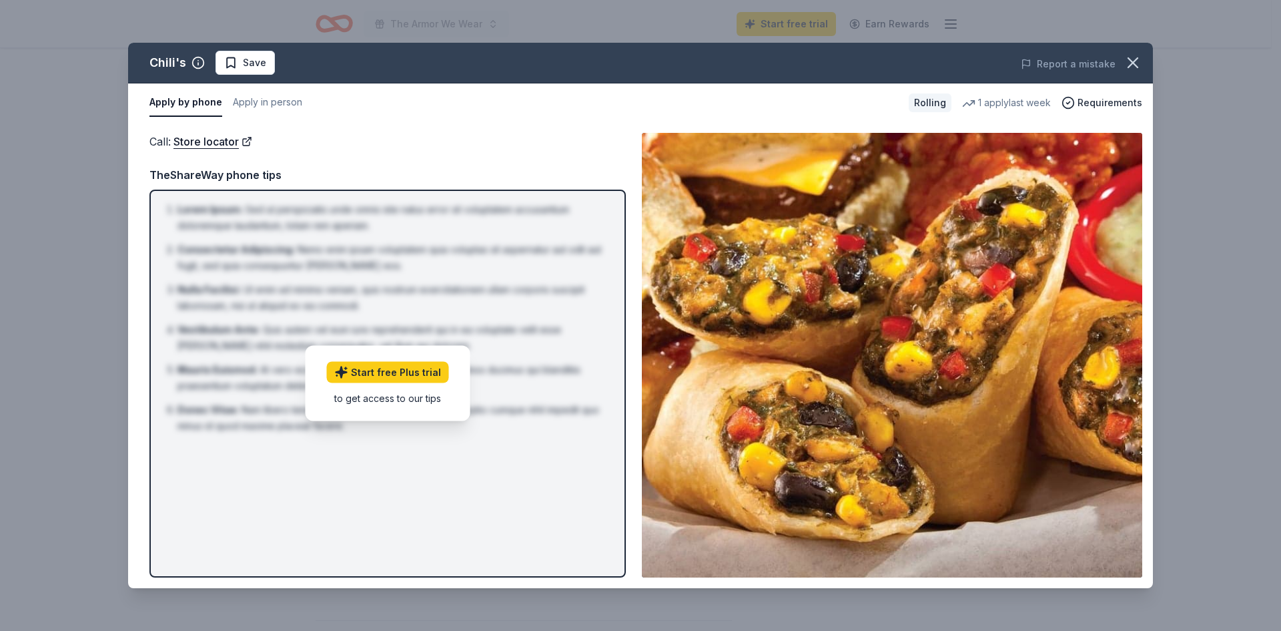
click at [404, 399] on div "to get access to our tips" at bounding box center [388, 398] width 122 height 14
click at [1142, 64] on button "button" at bounding box center [1132, 62] width 29 height 29
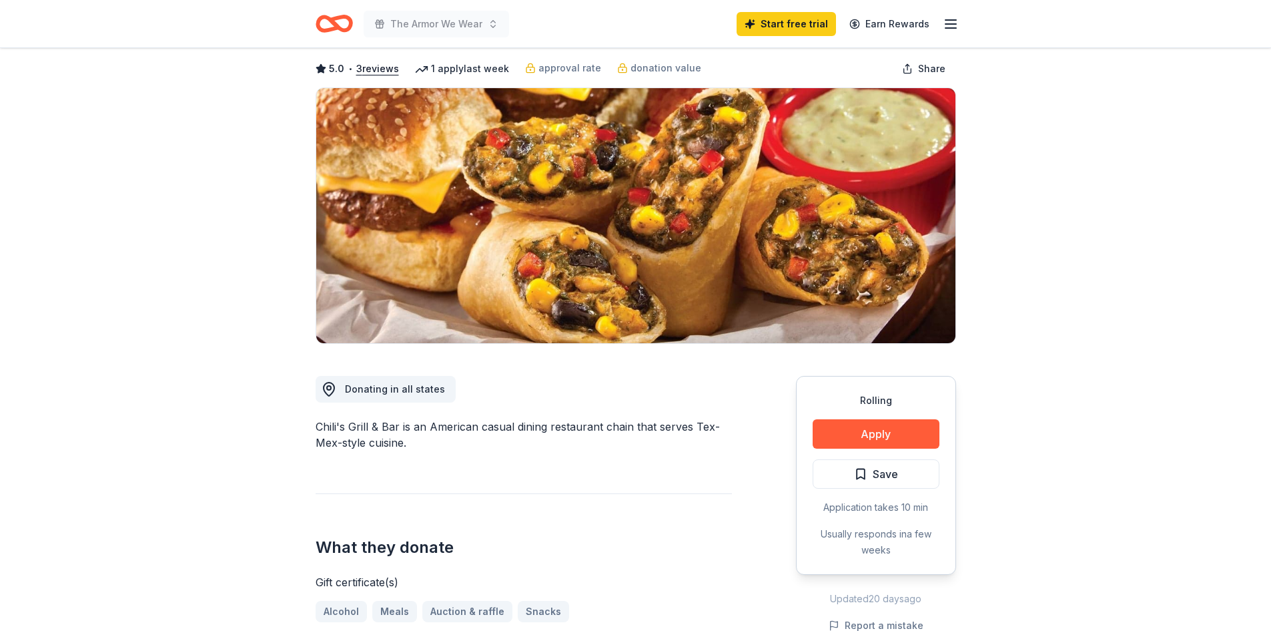
scroll to position [0, 0]
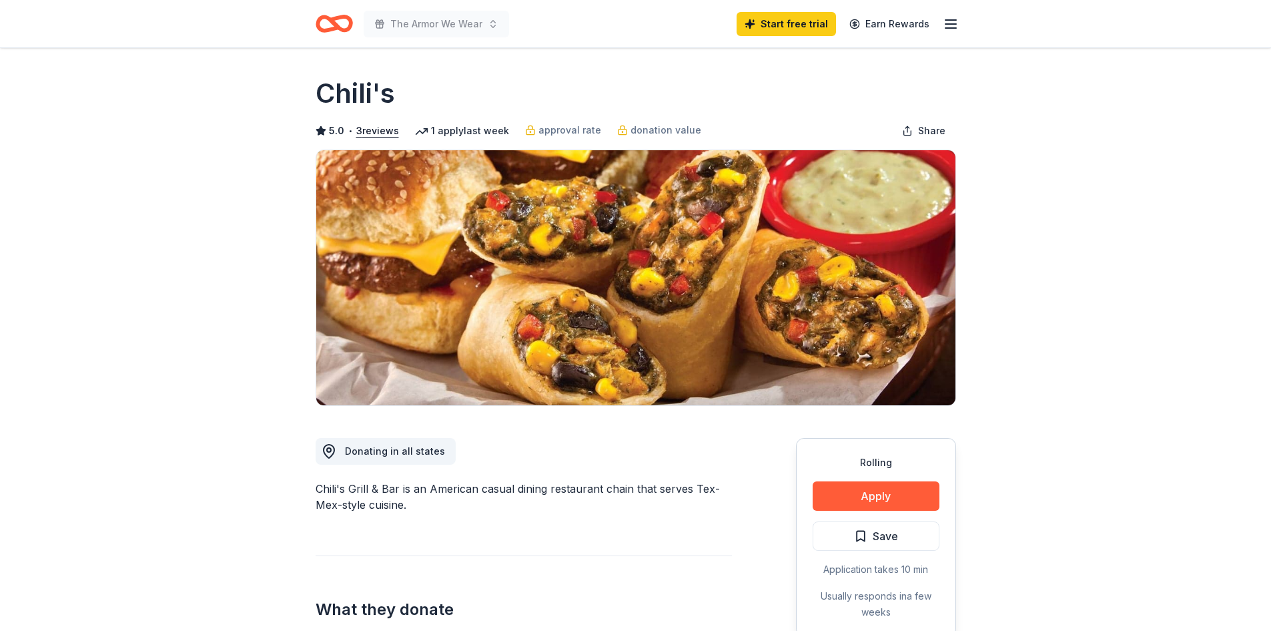
click at [324, 26] on icon "Home" at bounding box center [334, 23] width 37 height 31
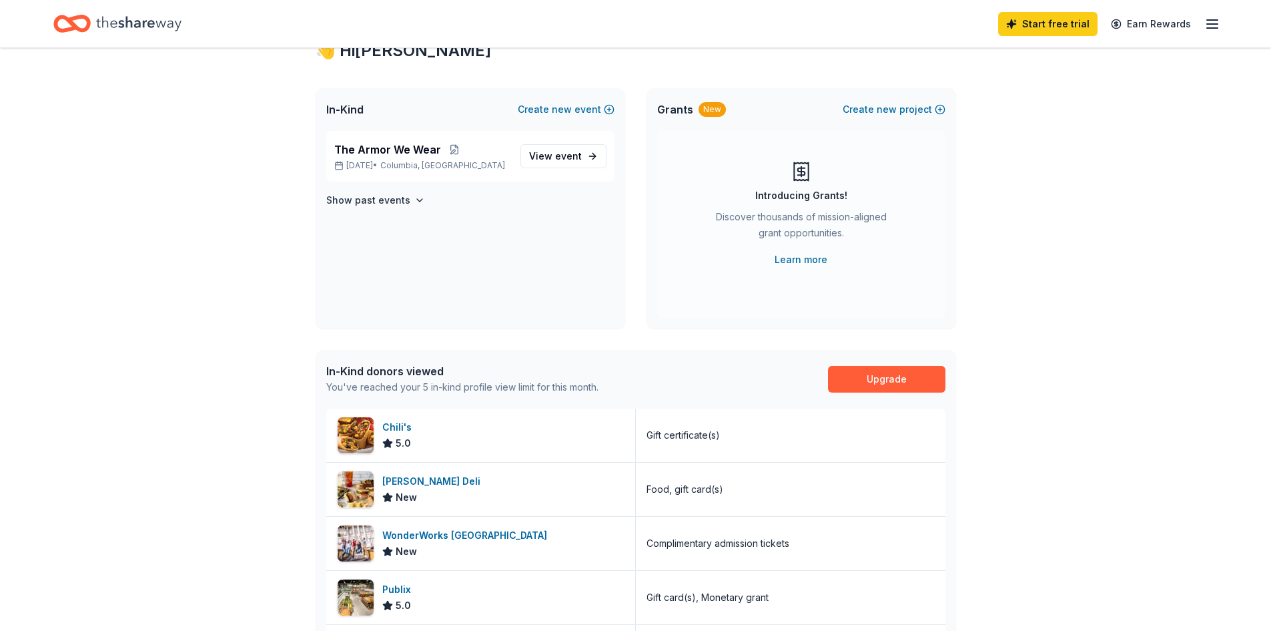
scroll to position [267, 0]
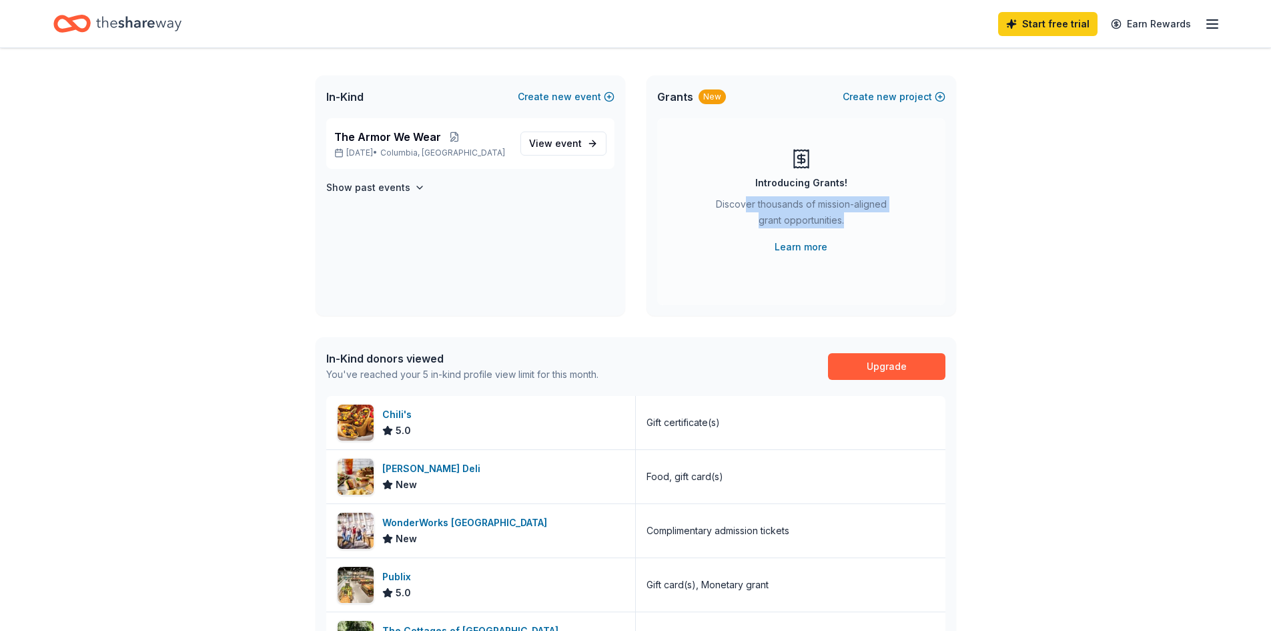
drag, startPoint x: 746, startPoint y: 206, endPoint x: 898, endPoint y: 225, distance: 152.7
click at [898, 225] on div "Introducing Grants! Discover thousands of mission-aligned grant opportunities. …" at bounding box center [801, 201] width 235 height 107
click at [899, 231] on div "Introducing Grants! Discover thousands of mission-aligned grant opportunities. …" at bounding box center [801, 201] width 235 height 107
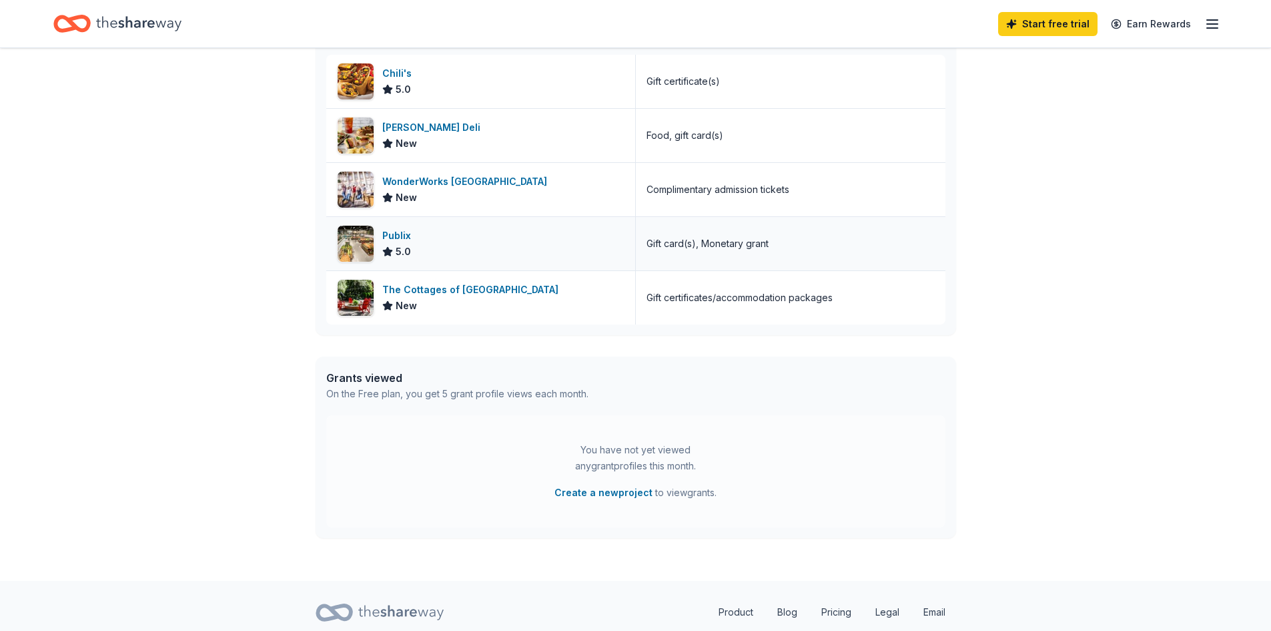
scroll to position [521, 0]
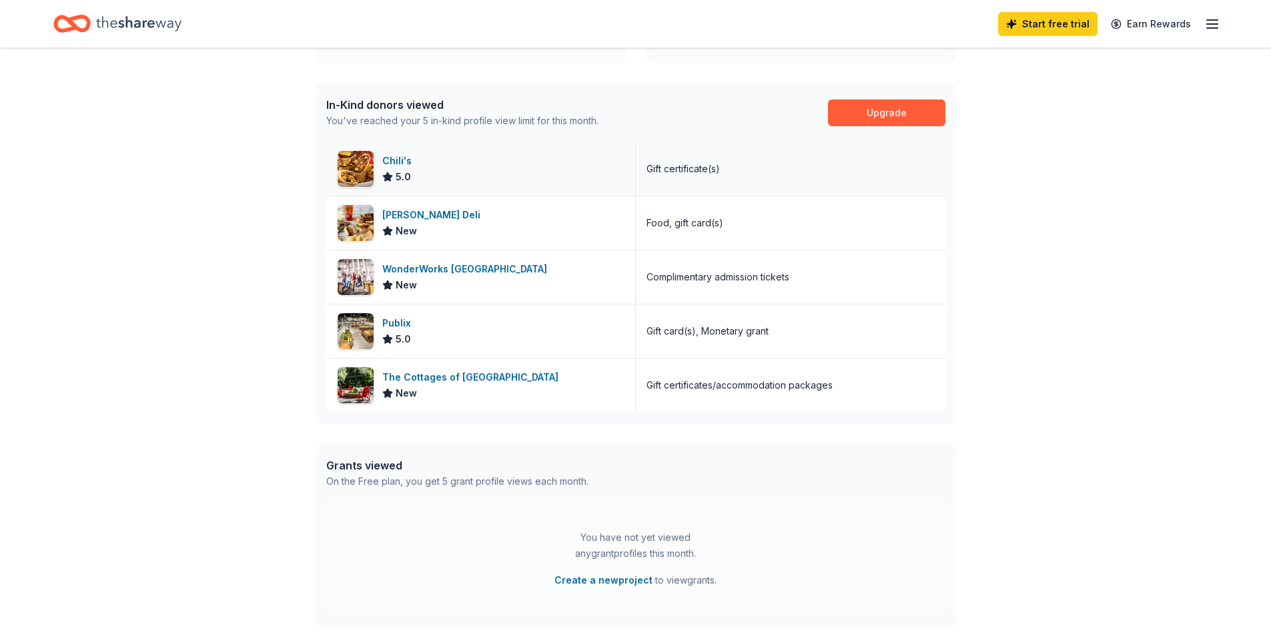
click at [387, 159] on div "Chili's" at bounding box center [399, 161] width 35 height 16
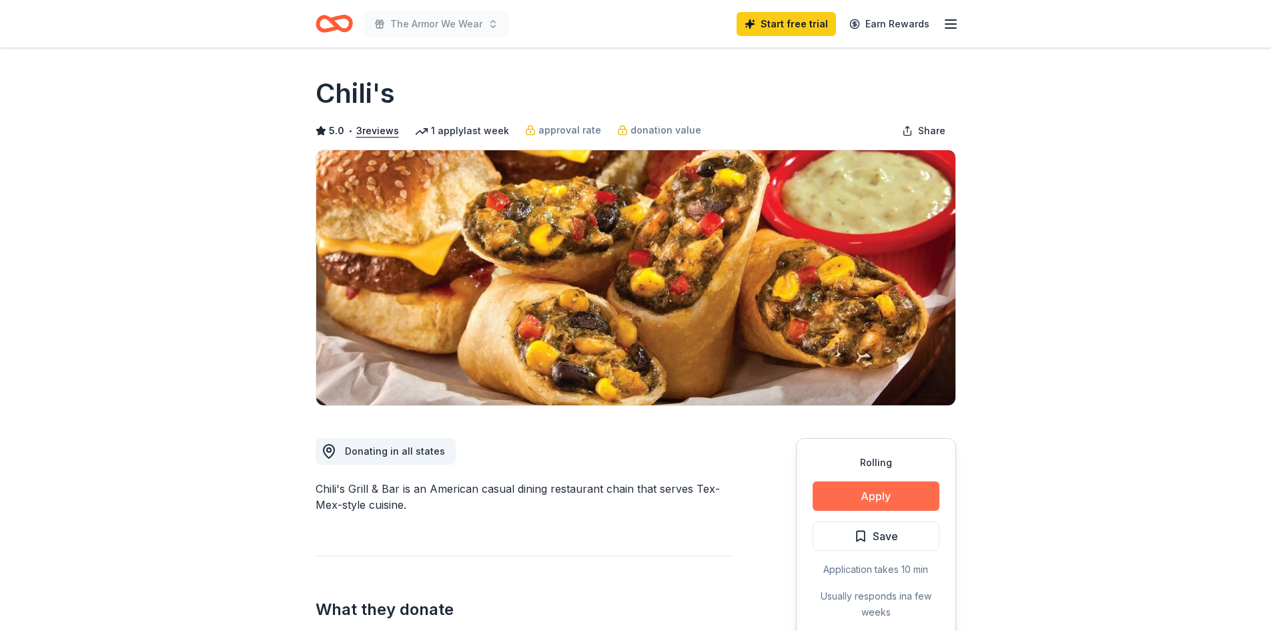
click at [858, 500] on button "Apply" at bounding box center [876, 495] width 127 height 29
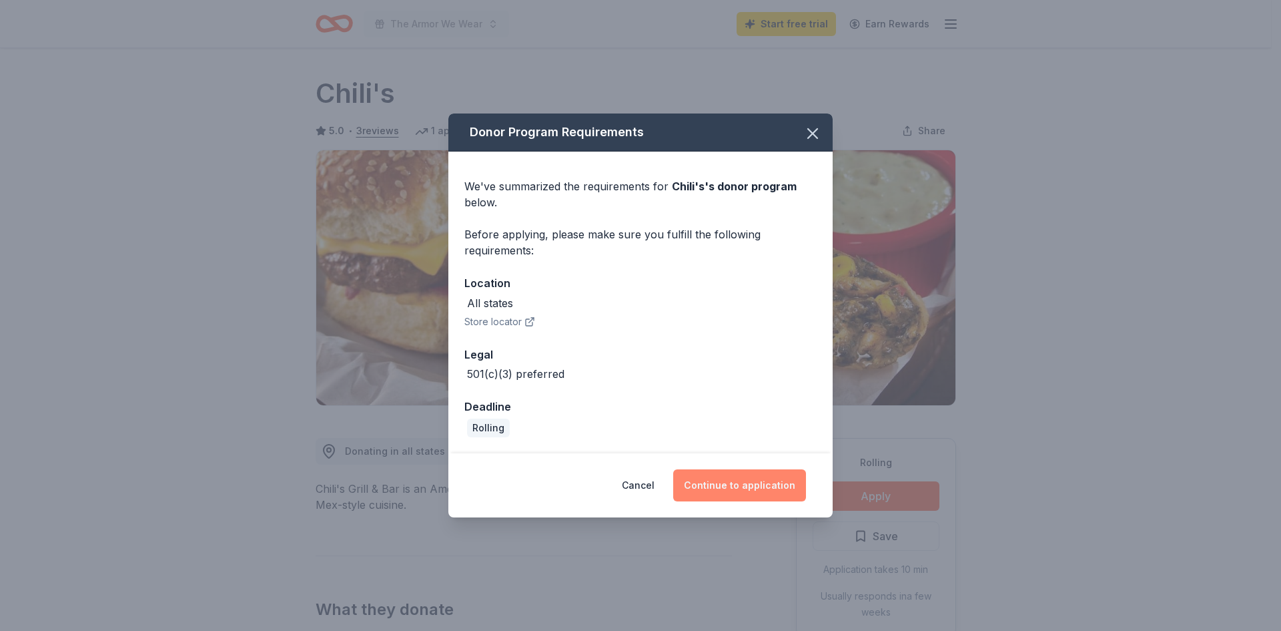
click at [763, 488] on button "Continue to application" at bounding box center [739, 485] width 133 height 32
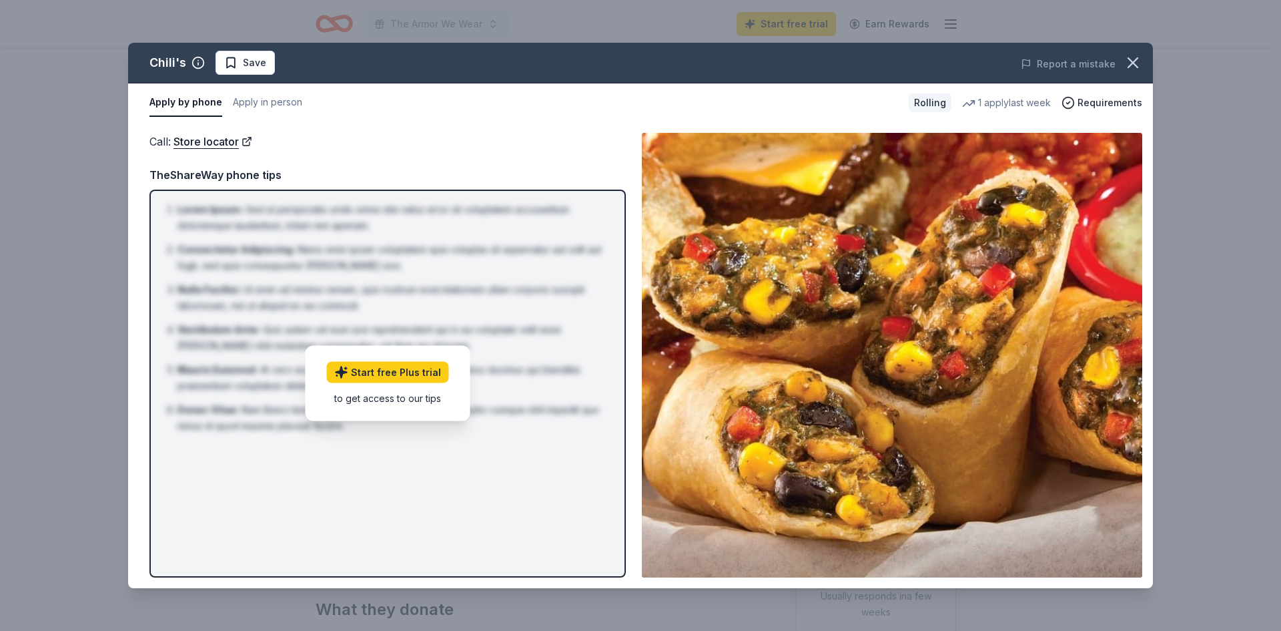
click at [385, 396] on div "to get access to our tips" at bounding box center [388, 398] width 122 height 14
click at [217, 144] on link "Store locator" at bounding box center [213, 141] width 79 height 17
click at [1136, 57] on icon "button" at bounding box center [1133, 62] width 19 height 19
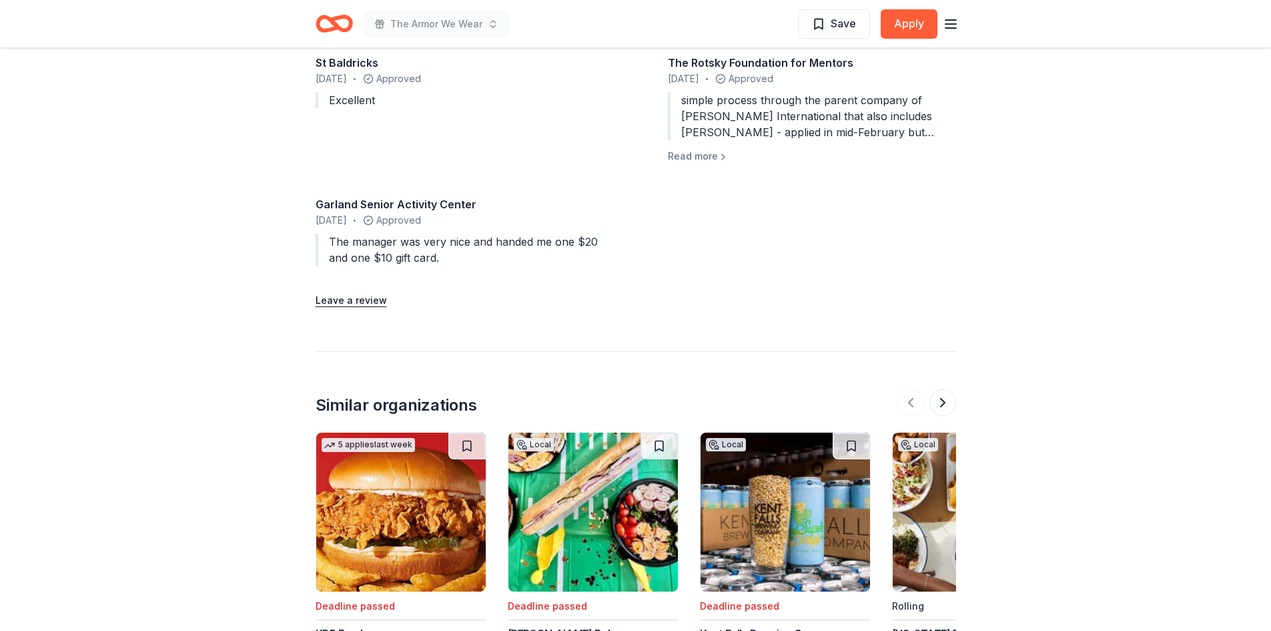
scroll to position [1268, 0]
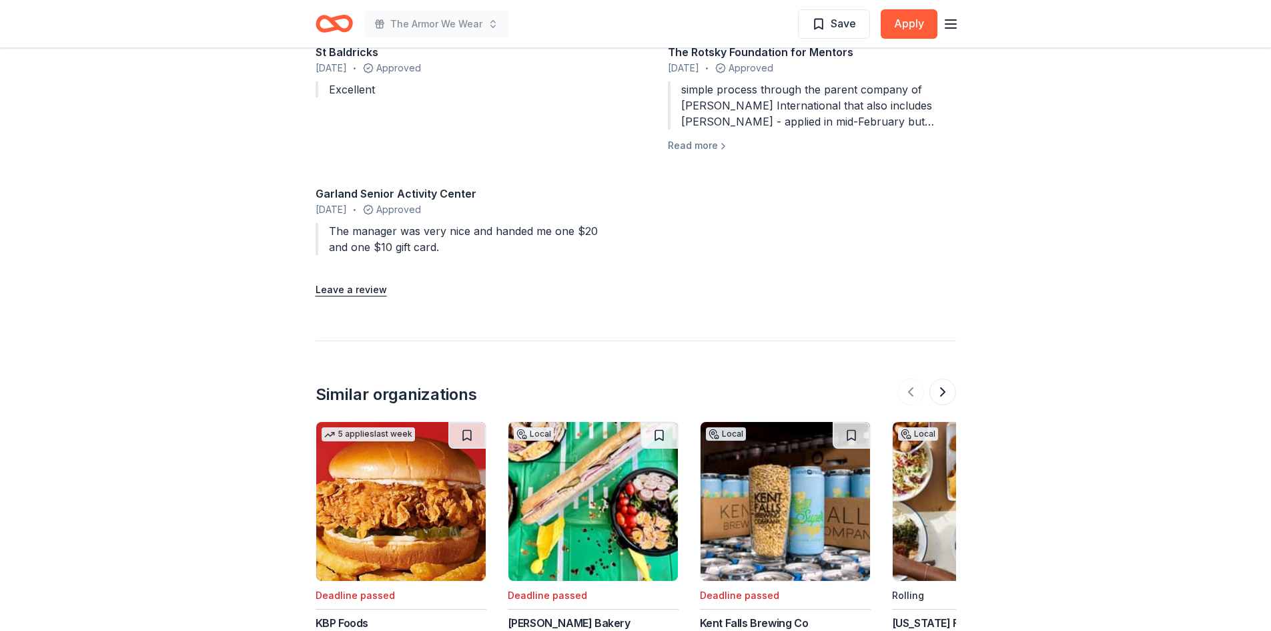
drag, startPoint x: 408, startPoint y: 230, endPoint x: 557, endPoint y: 235, distance: 148.9
click at [557, 235] on div "The manager was very nice and handed me one $20 and one $10 gift card." at bounding box center [460, 239] width 288 height 32
drag, startPoint x: 577, startPoint y: 236, endPoint x: 517, endPoint y: 240, distance: 60.2
click at [575, 237] on div "The manager was very nice and handed me one $20 and one $10 gift card." at bounding box center [460, 239] width 288 height 32
drag, startPoint x: 414, startPoint y: 244, endPoint x: 351, endPoint y: 254, distance: 64.1
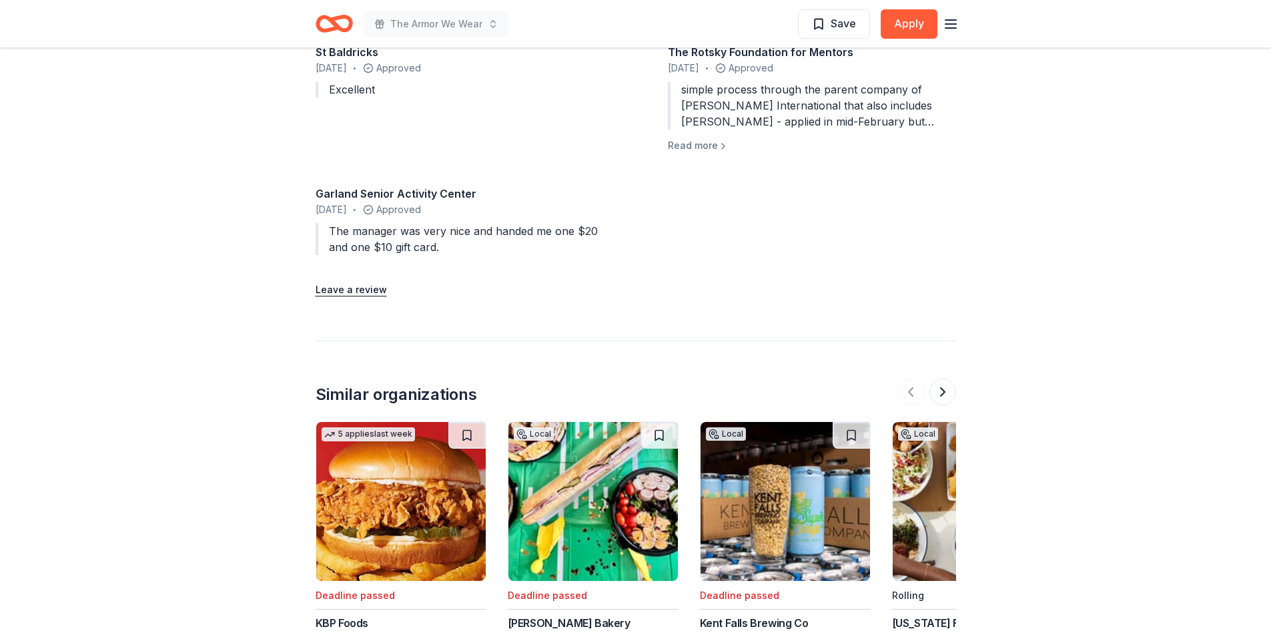
click at [351, 254] on div "The manager was very nice and handed me one $20 and one $10 gift card." at bounding box center [460, 239] width 288 height 32
drag, startPoint x: 360, startPoint y: 249, endPoint x: 476, endPoint y: 247, distance: 116.8
click at [449, 247] on div "The manager was very nice and handed me one $20 and one $10 gift card." at bounding box center [460, 239] width 288 height 32
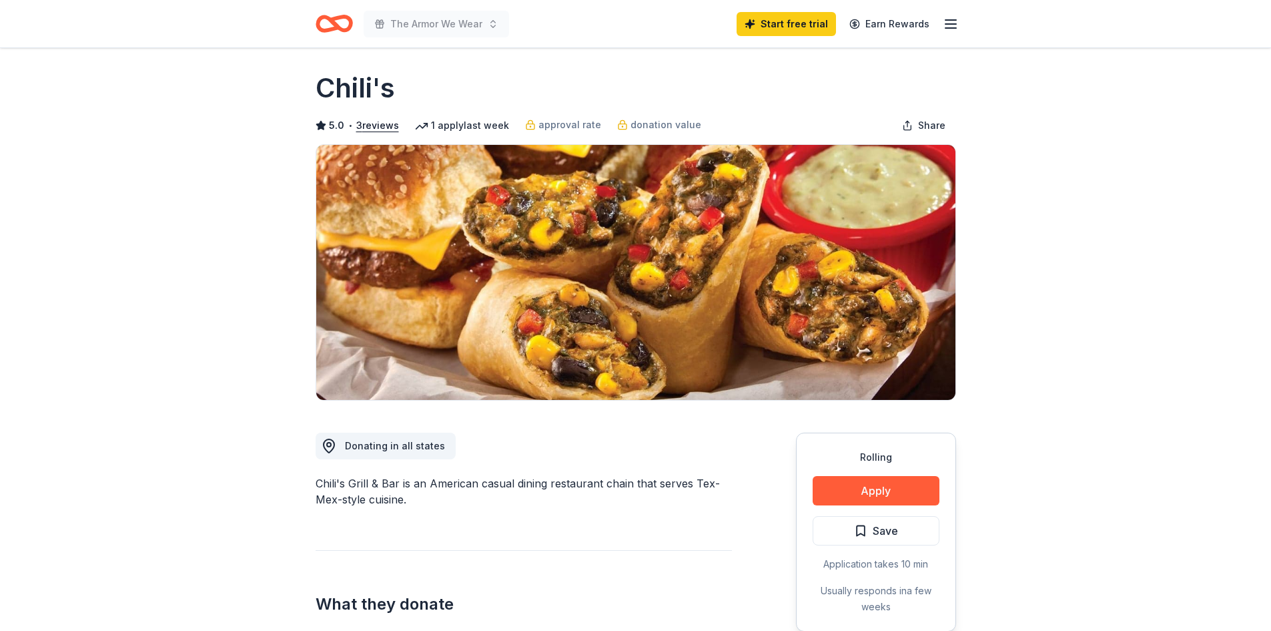
scroll to position [0, 0]
